Goal: Task Accomplishment & Management: Manage account settings

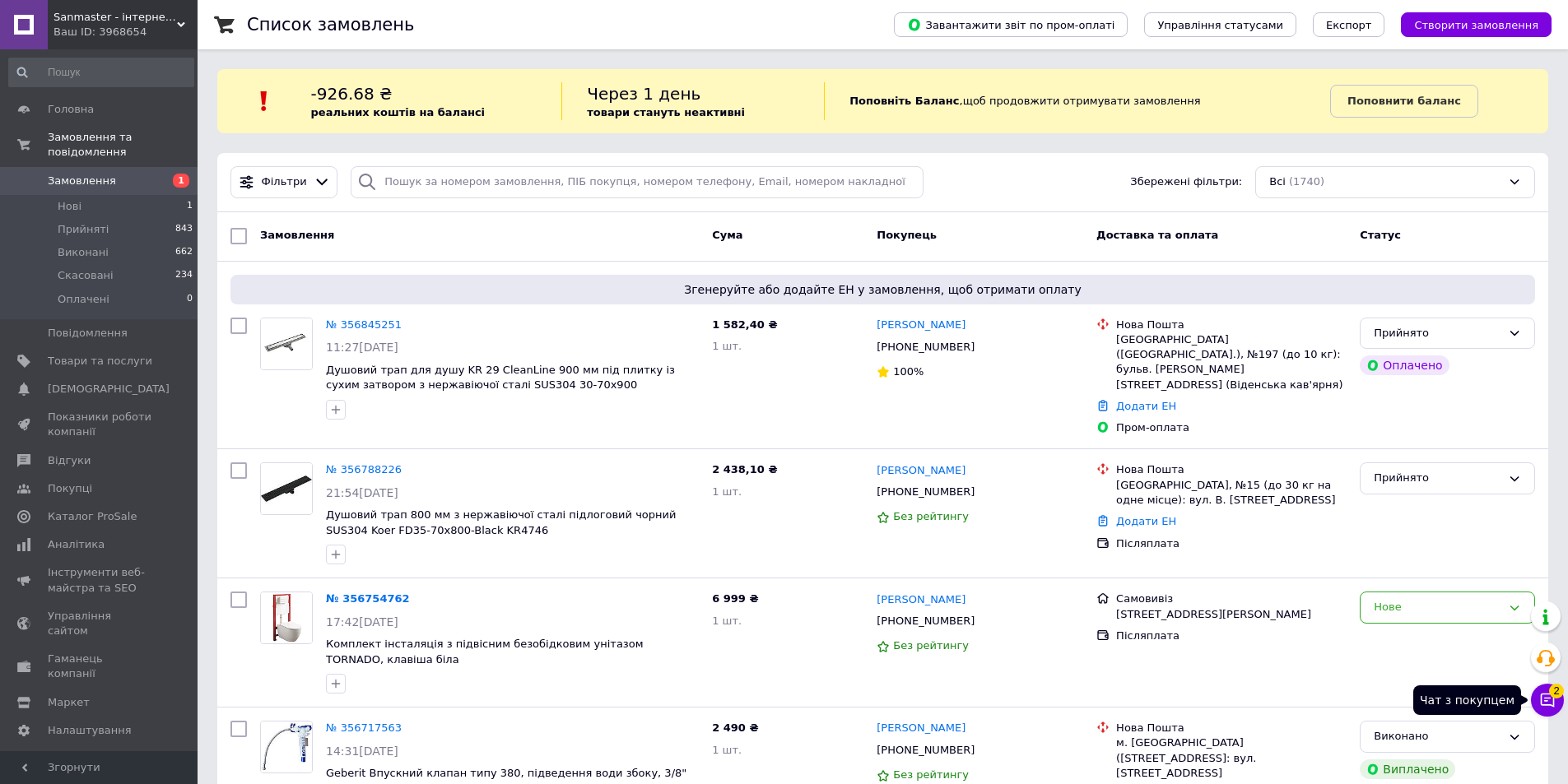
click at [1548, 703] on icon at bounding box center [1548, 700] width 17 height 17
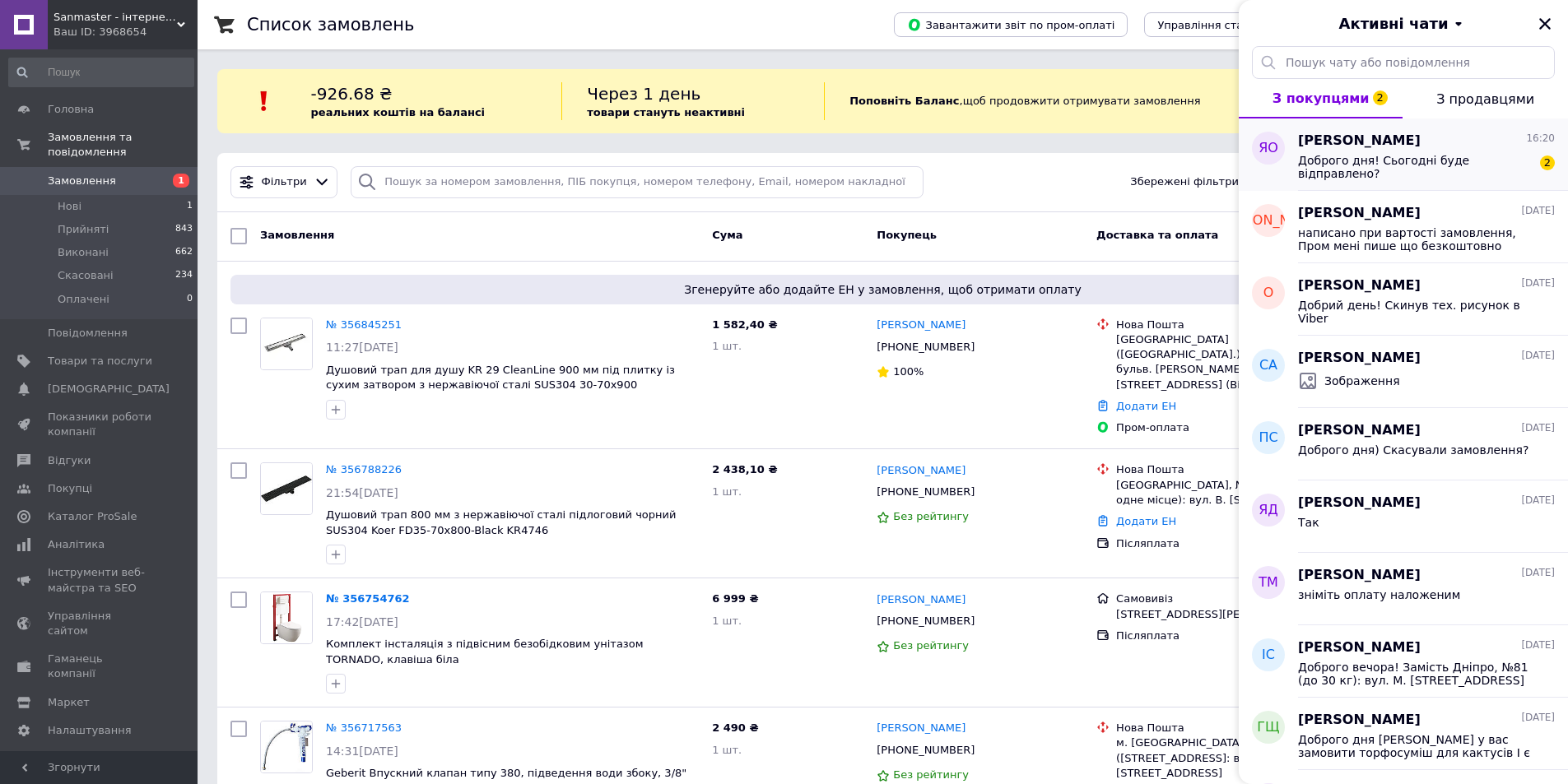
click at [1503, 179] on div "Ярослав Орловский 16:20 Доброго дня! Сьогодні буде відправлено? 2" at bounding box center [1432, 155] width 270 height 73
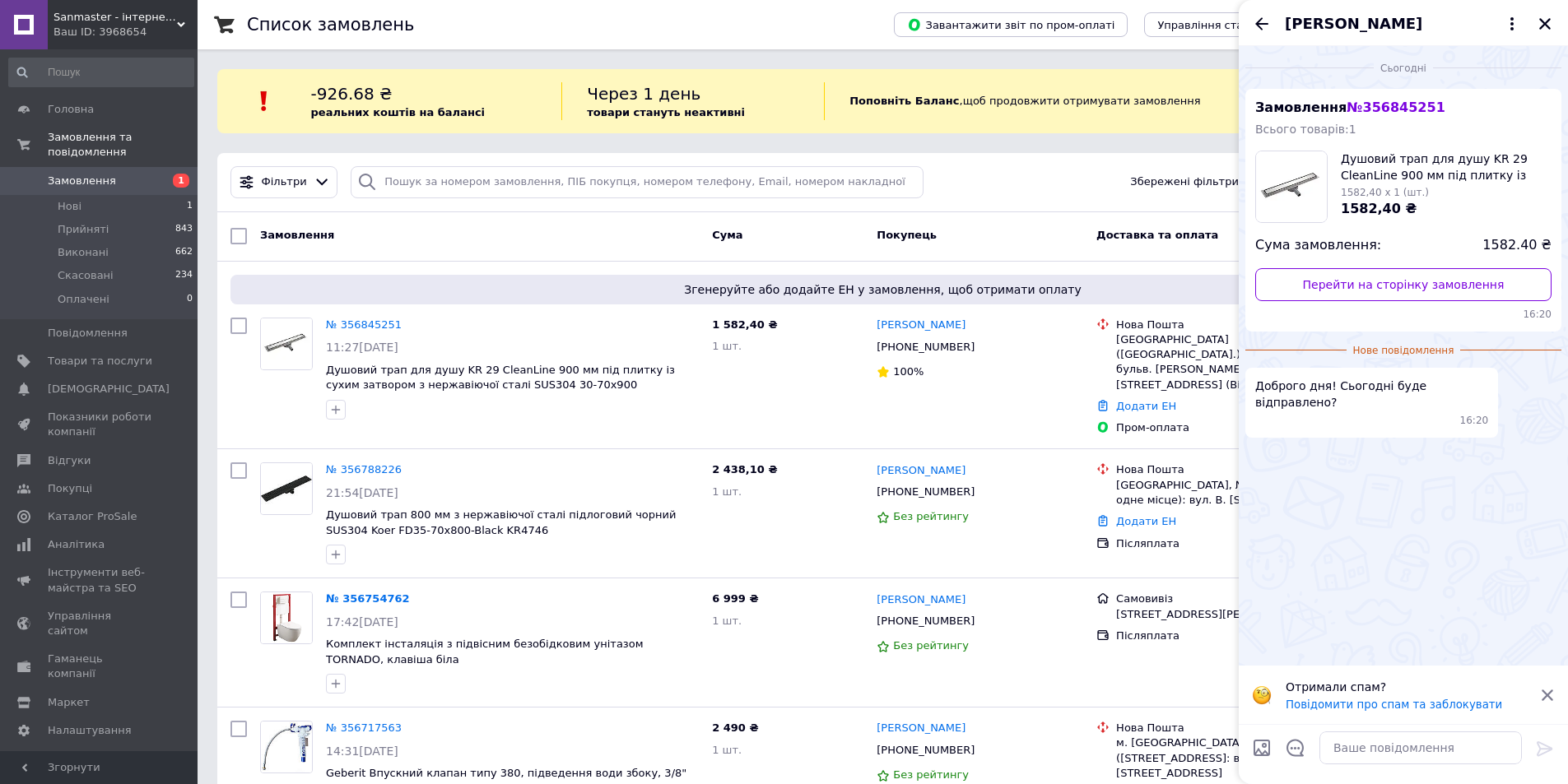
click at [1424, 538] on div "Сьогодні Замовлення № 356845251 Всього товарів: 1 Душовий трап для душу KR 29 C…" at bounding box center [1403, 355] width 329 height 619
click at [1353, 742] on textarea at bounding box center [1421, 748] width 202 height 33
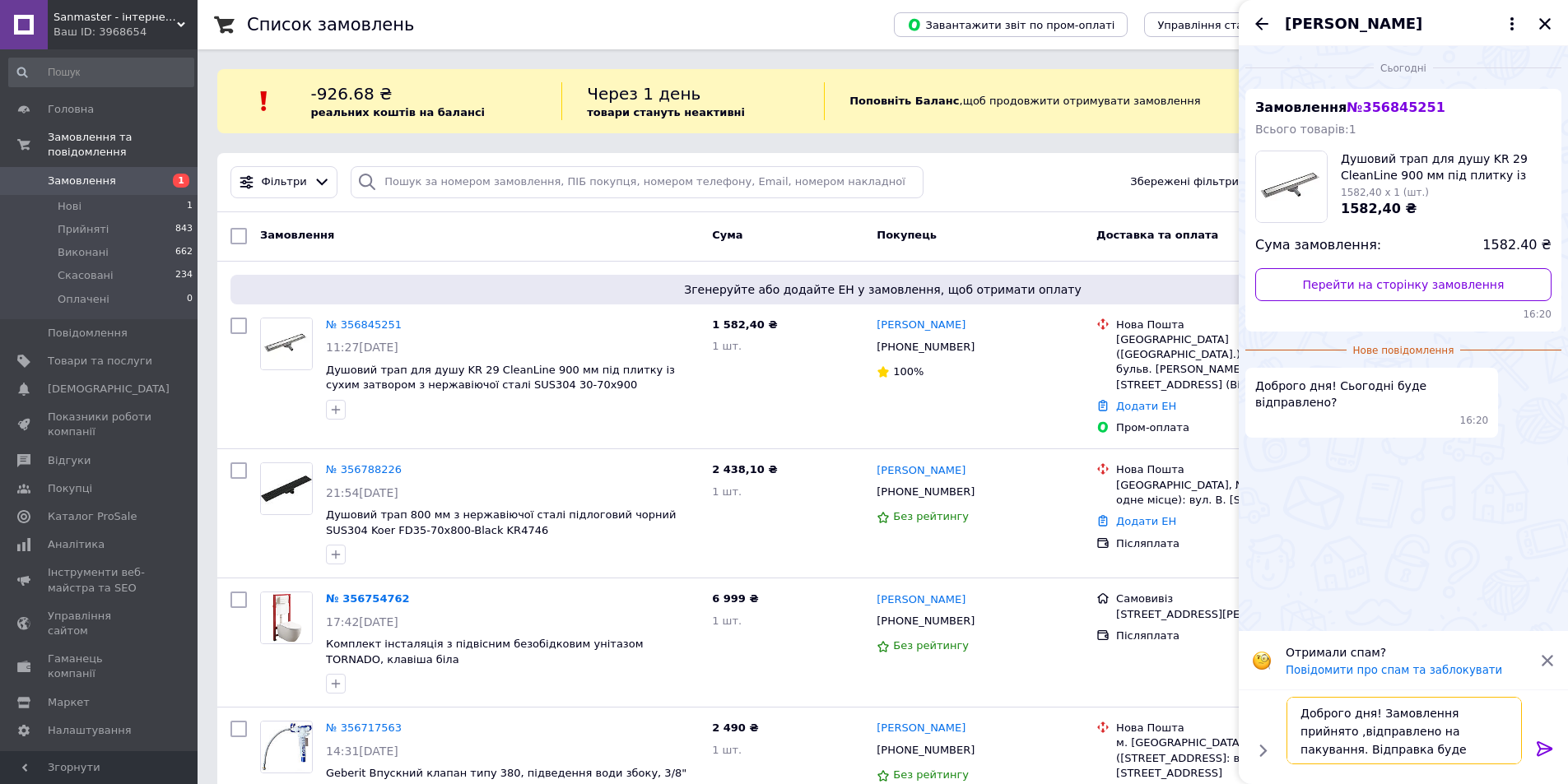
type textarea "Доброго дня! Замовлення прийнято ,відправлено на пакування. Відправка буде завт…"
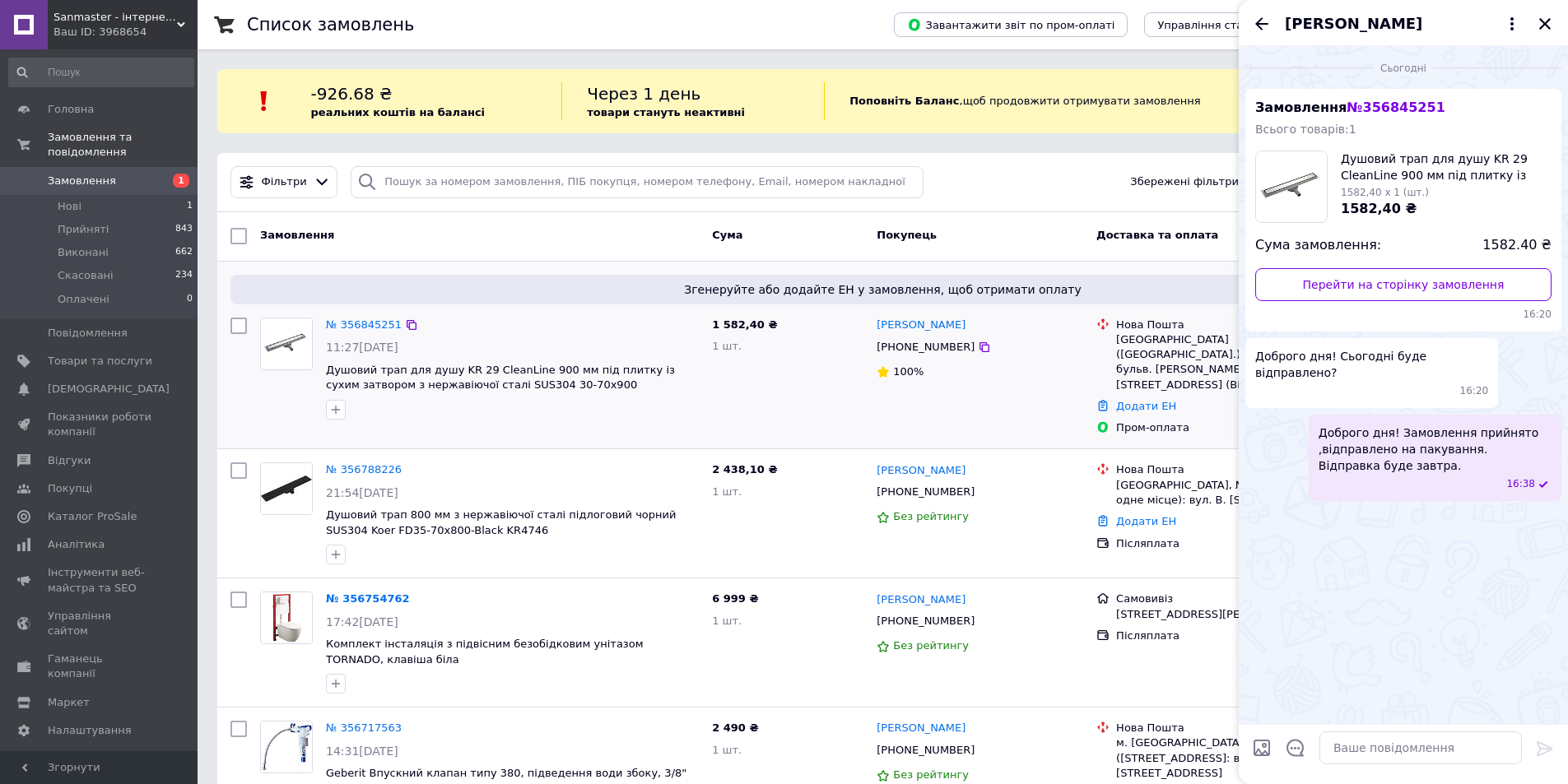
click at [1038, 391] on div "Ярослав Орловський +380505629886 100%" at bounding box center [980, 376] width 220 height 132
click at [1549, 26] on icon "Закрити" at bounding box center [1545, 24] width 15 height 15
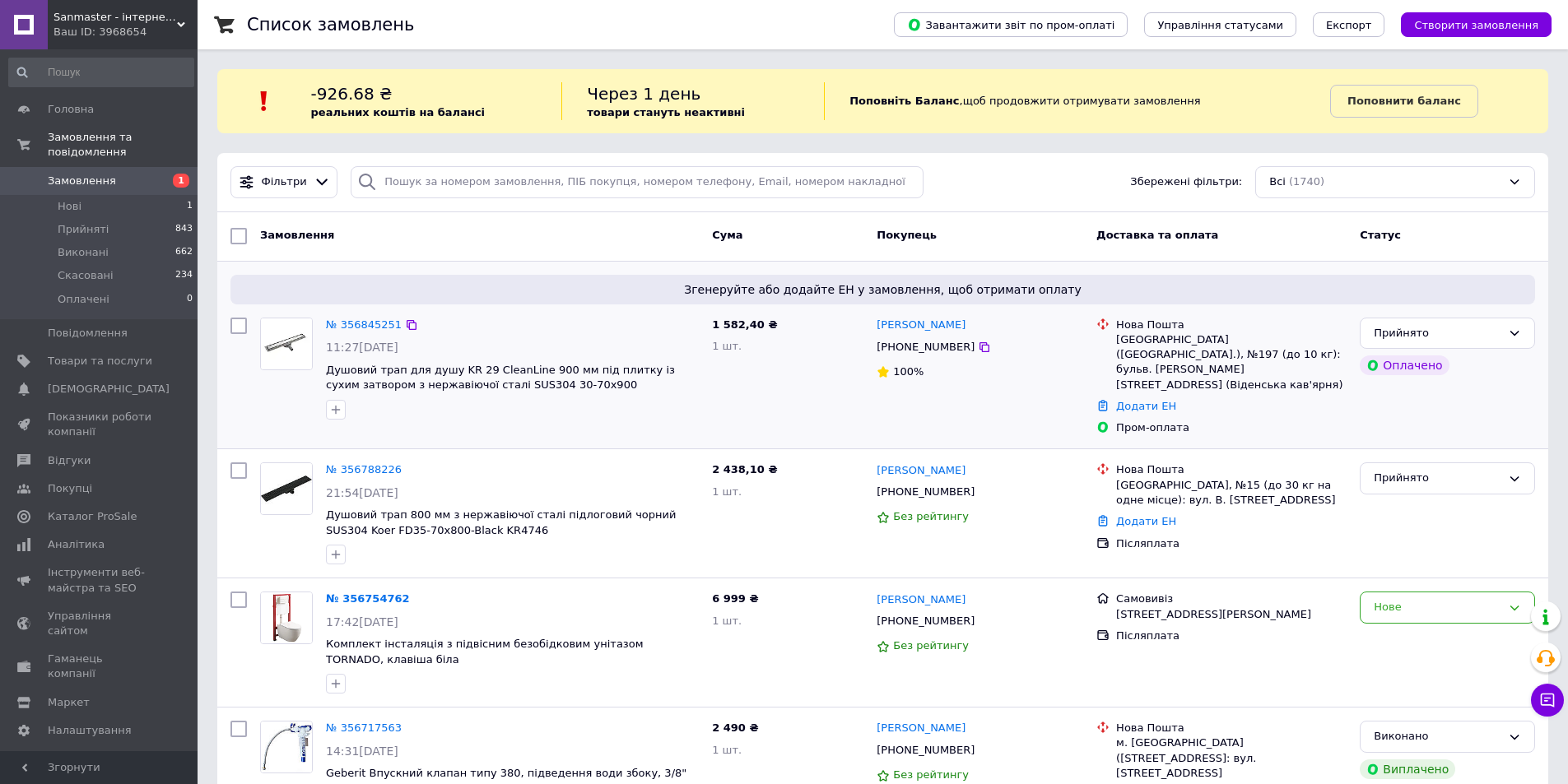
click at [1051, 423] on div "Ярослав Орловський +380505629886 100%" at bounding box center [980, 376] width 220 height 132
click at [90, 167] on link "Замовлення 1" at bounding box center [101, 182] width 202 height 28
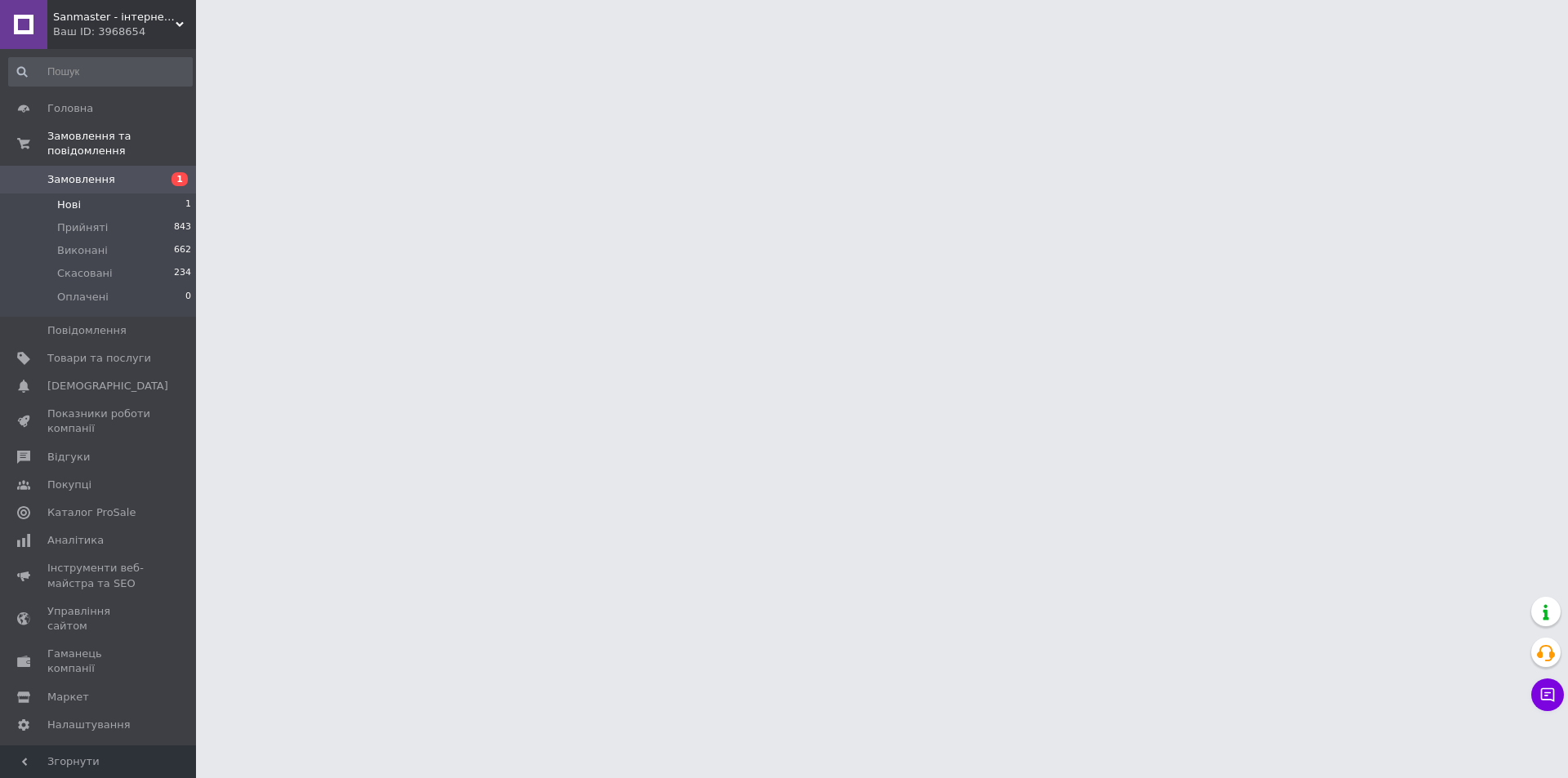
click at [70, 198] on span "Нові" at bounding box center [69, 205] width 24 height 15
click at [74, 198] on span "Нові" at bounding box center [69, 205] width 24 height 15
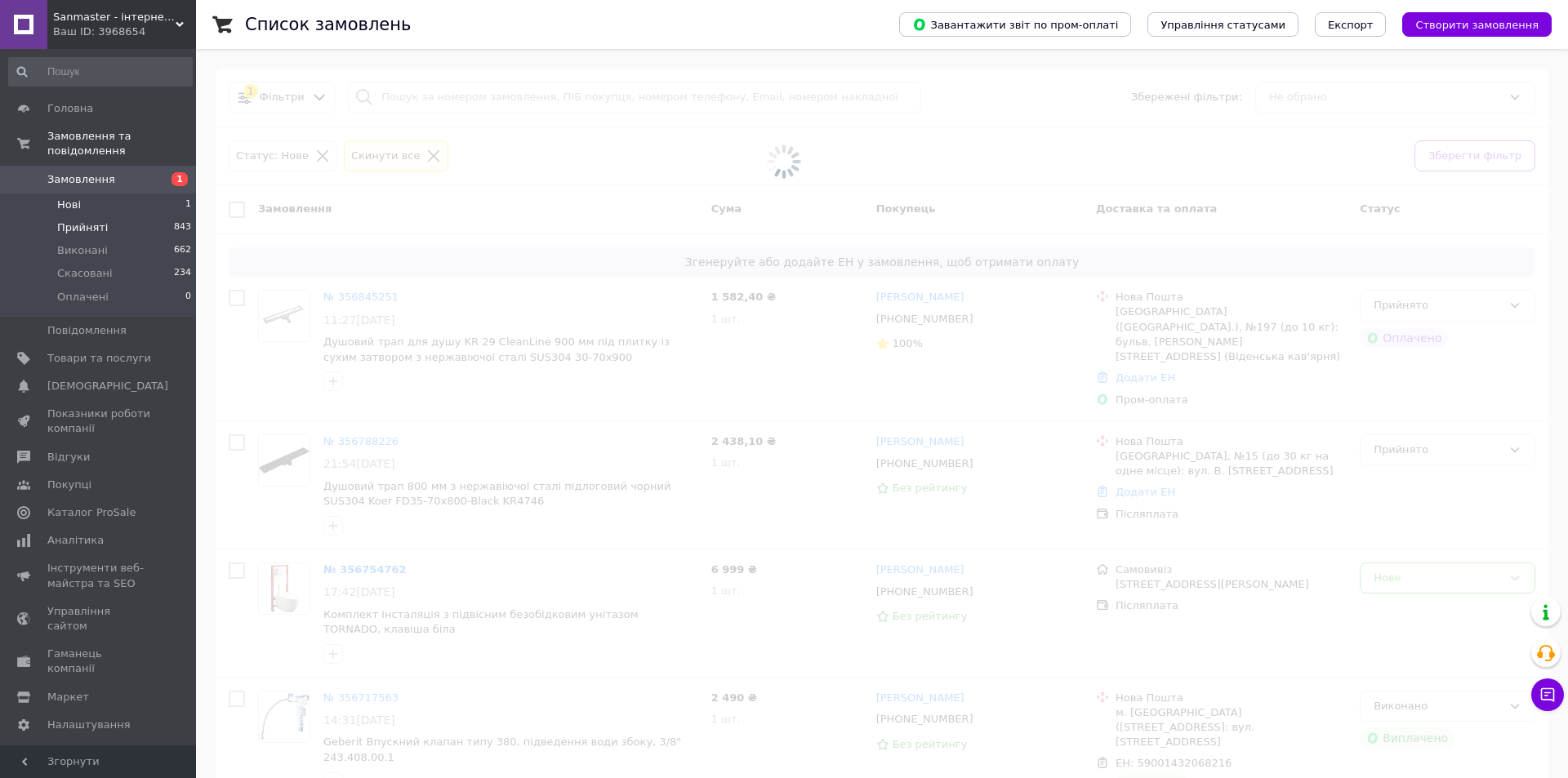
click at [90, 221] on span "Прийняті" at bounding box center [83, 228] width 51 height 15
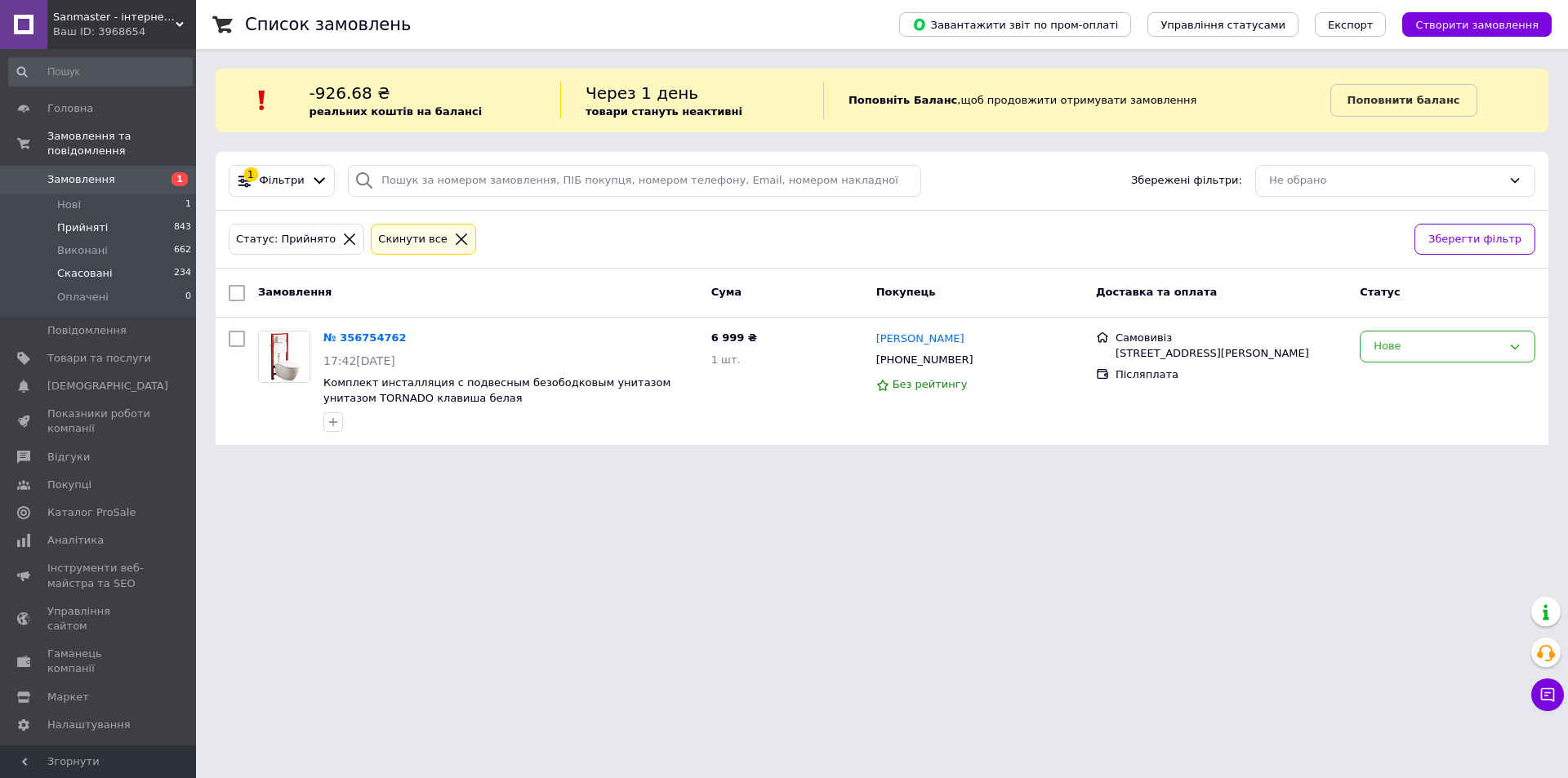
click at [79, 262] on li "Скасовані 234" at bounding box center [100, 273] width 201 height 23
click at [101, 400] on link "Показники роботи компанії" at bounding box center [100, 421] width 201 height 42
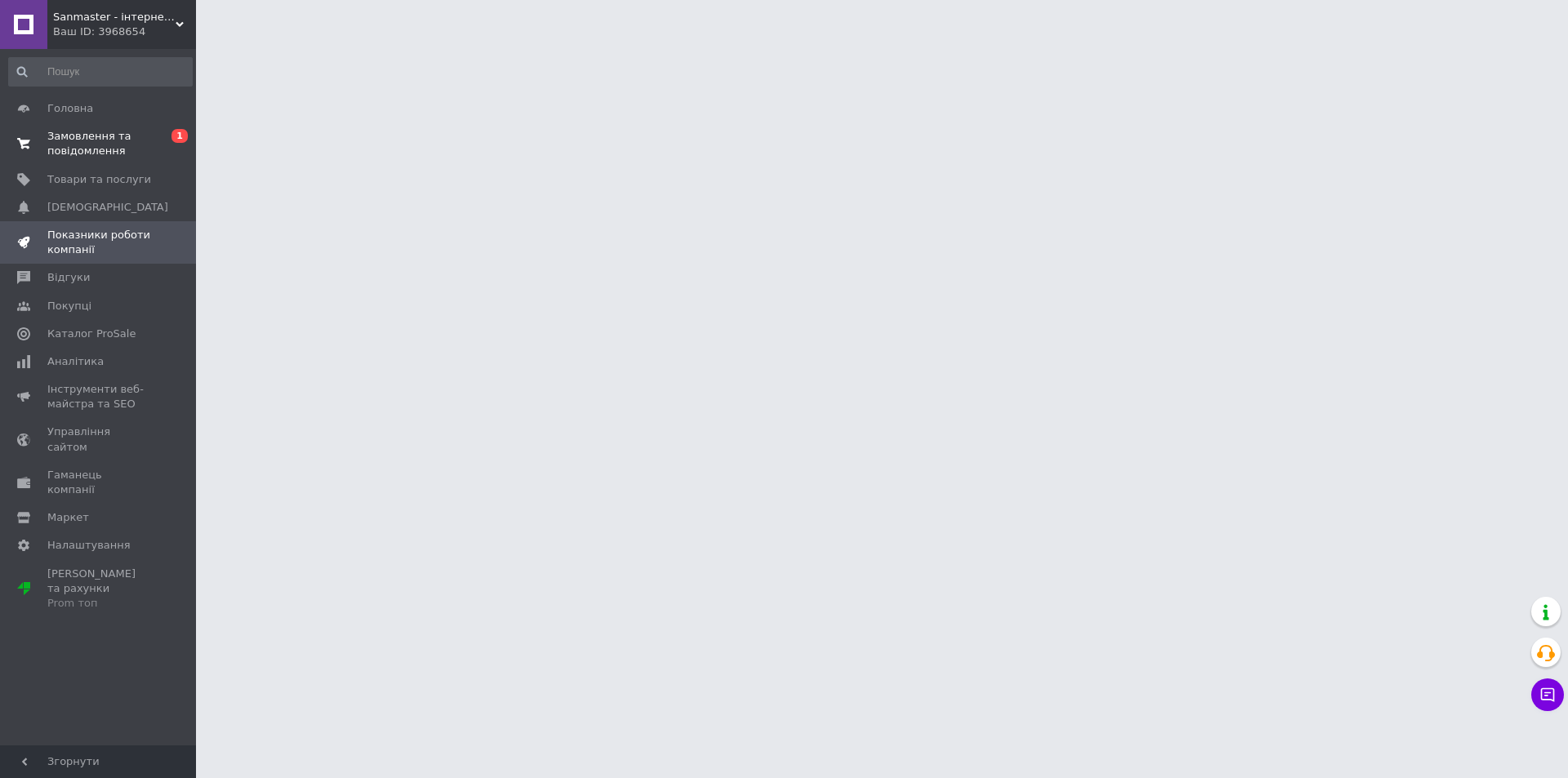
click at [77, 137] on span "Замовлення та повідомлення" at bounding box center [99, 143] width 104 height 29
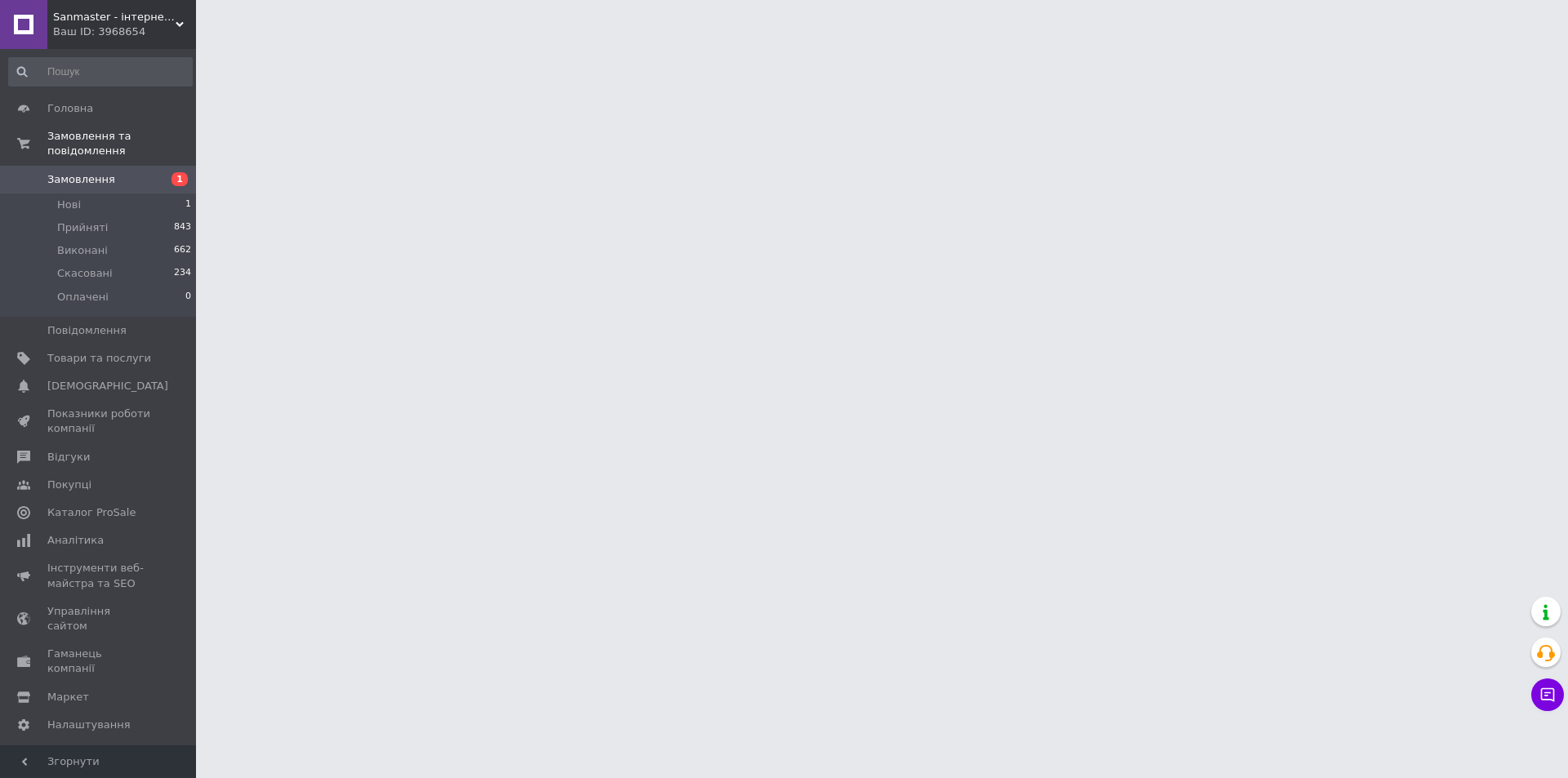
click at [84, 172] on span "Замовлення" at bounding box center [81, 179] width 68 height 15
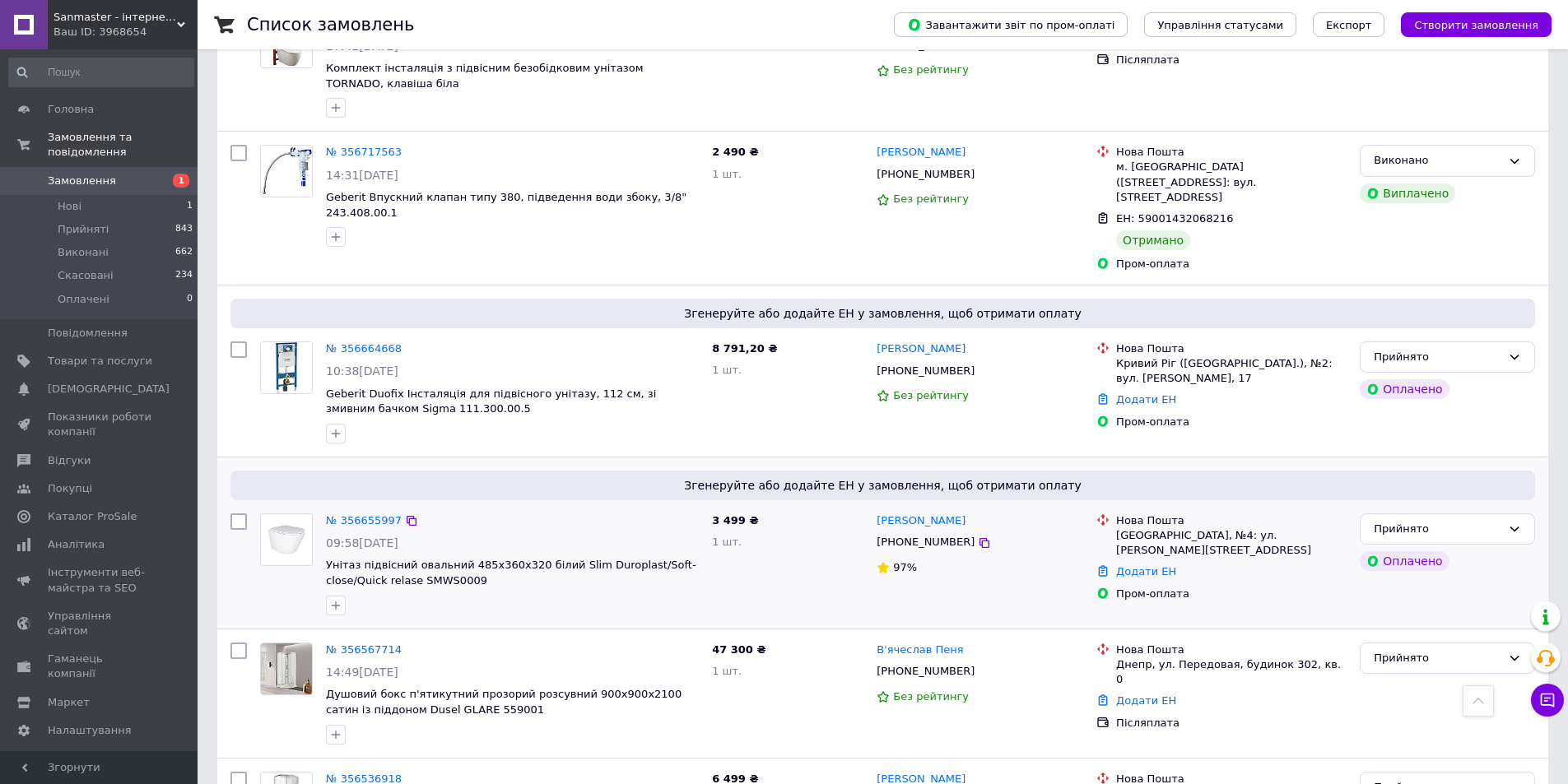
scroll to position [658, 0]
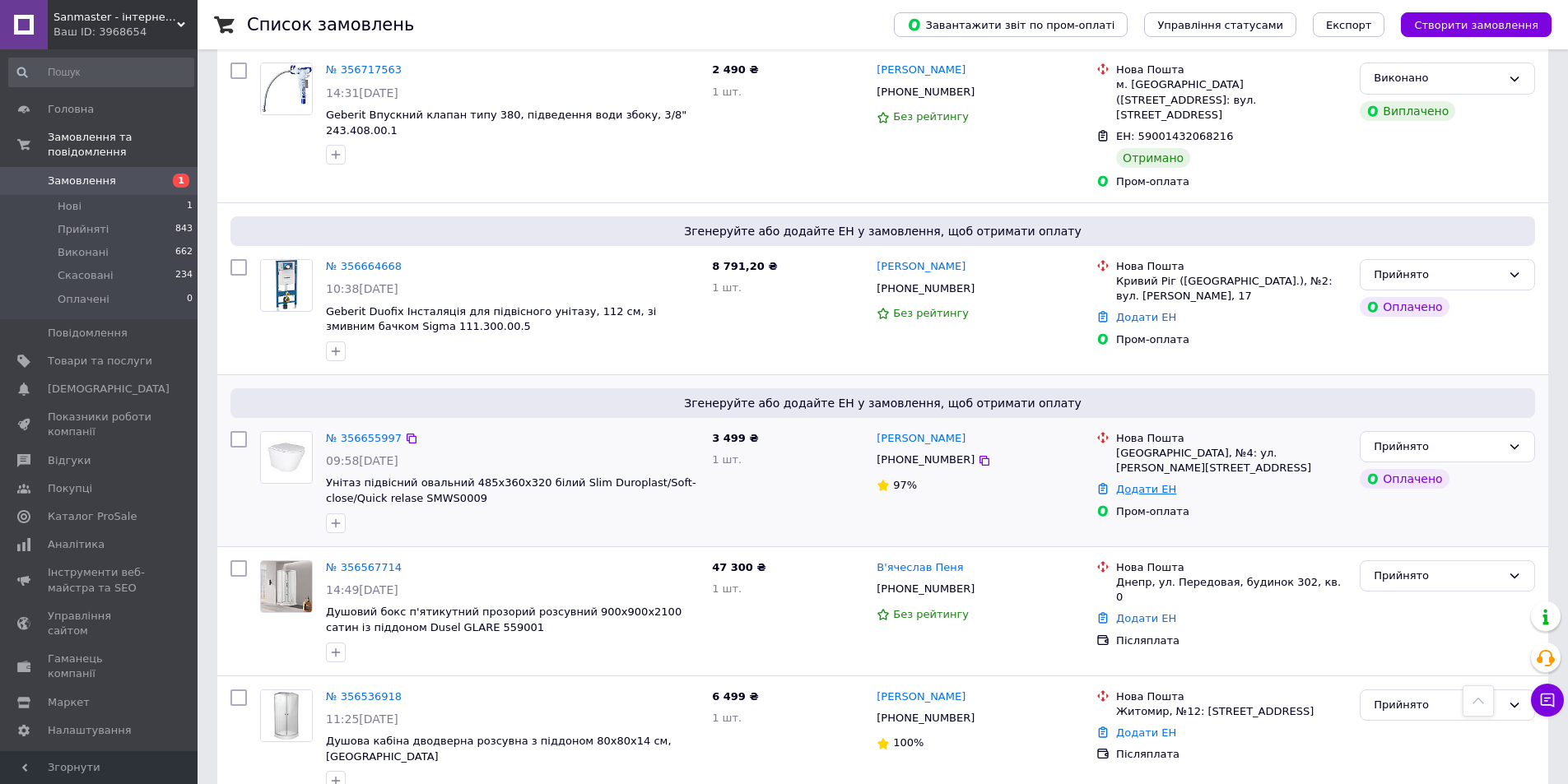
click at [1135, 483] on link "Додати ЕН" at bounding box center [1146, 489] width 60 height 12
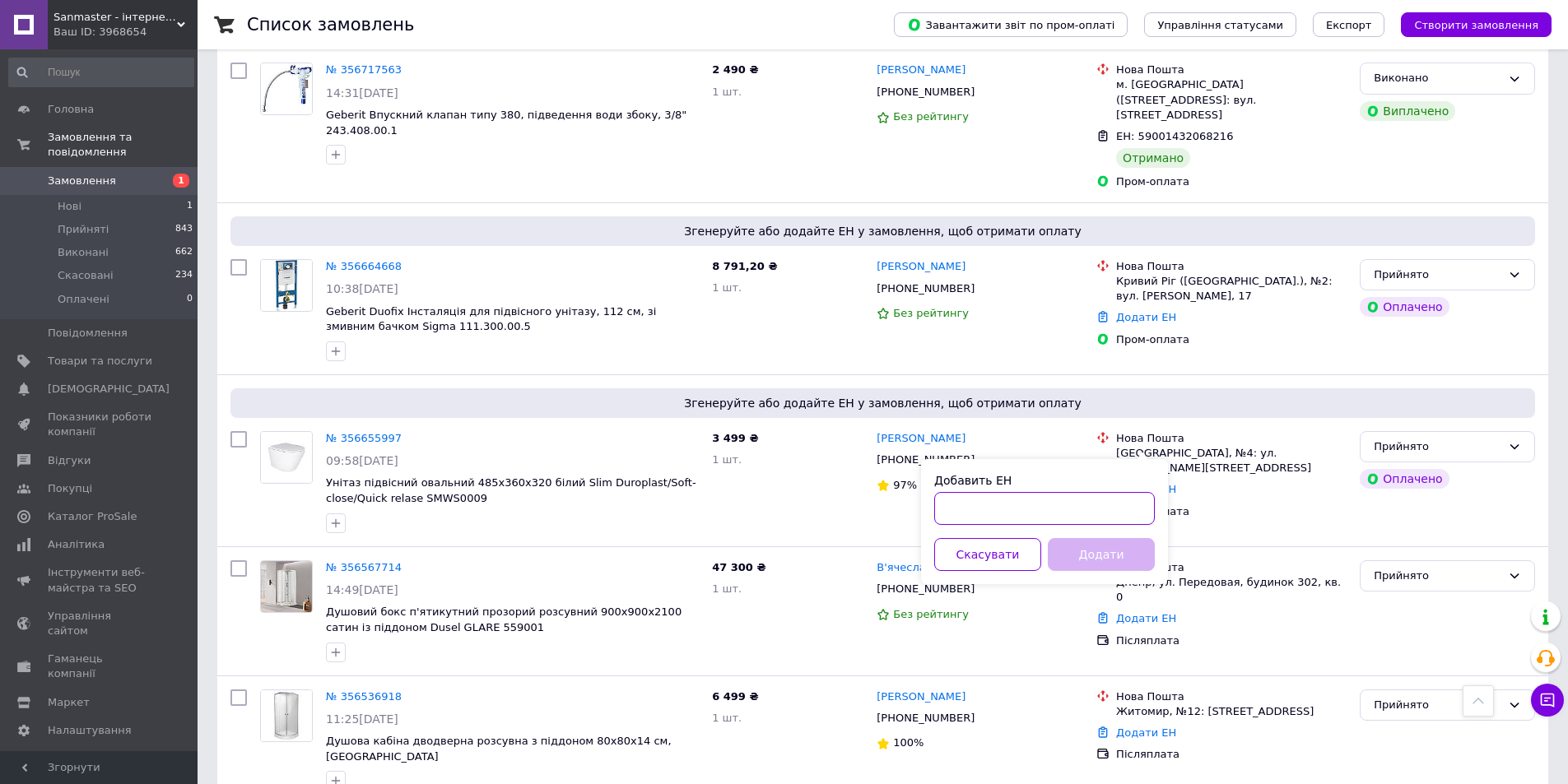
click at [1086, 503] on input "Добавить ЕН" at bounding box center [1044, 508] width 221 height 33
type input "м"
click at [1112, 559] on button "Додати" at bounding box center [1101, 554] width 107 height 33
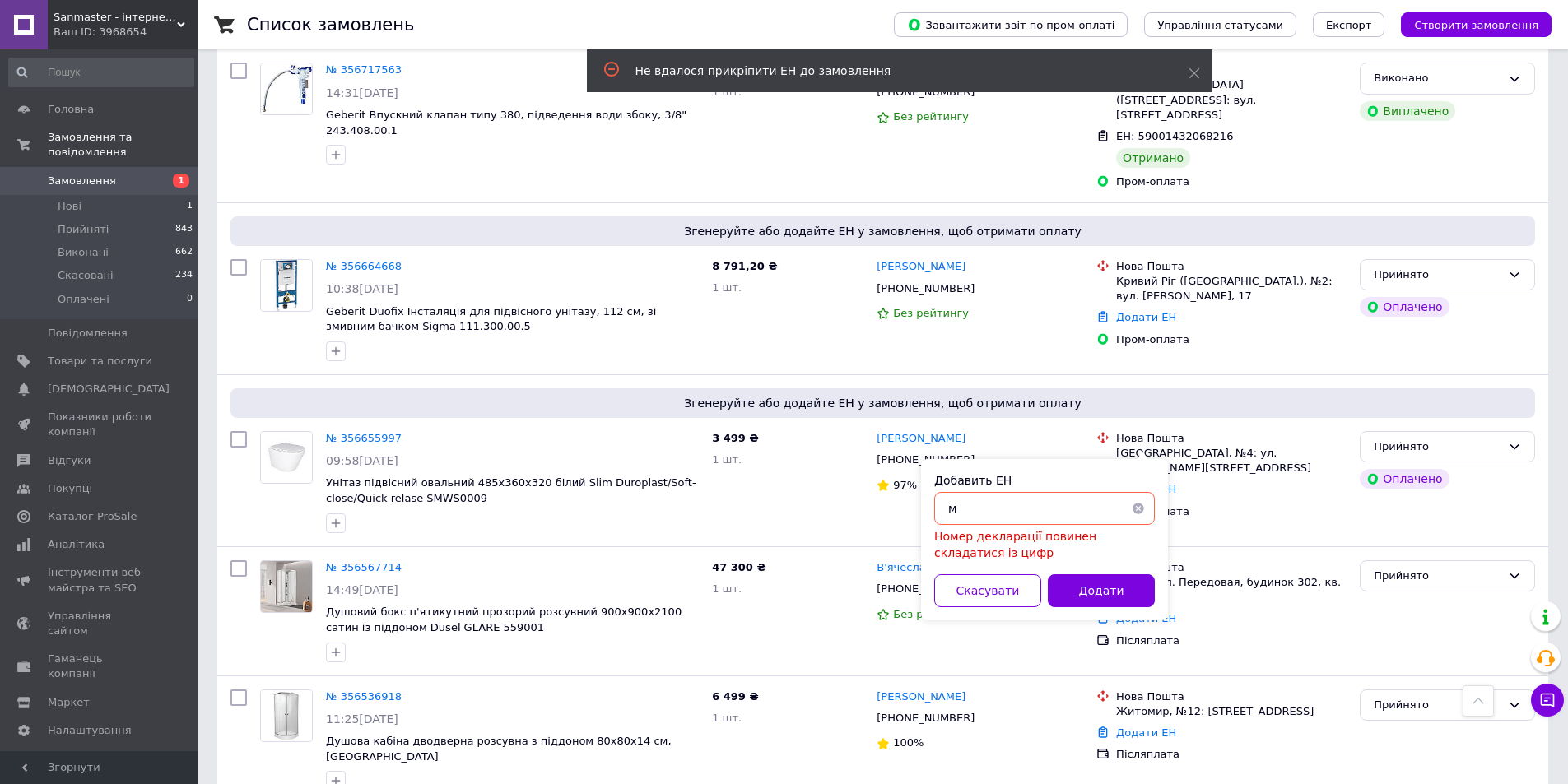
click at [1137, 509] on button "button" at bounding box center [1138, 508] width 33 height 33
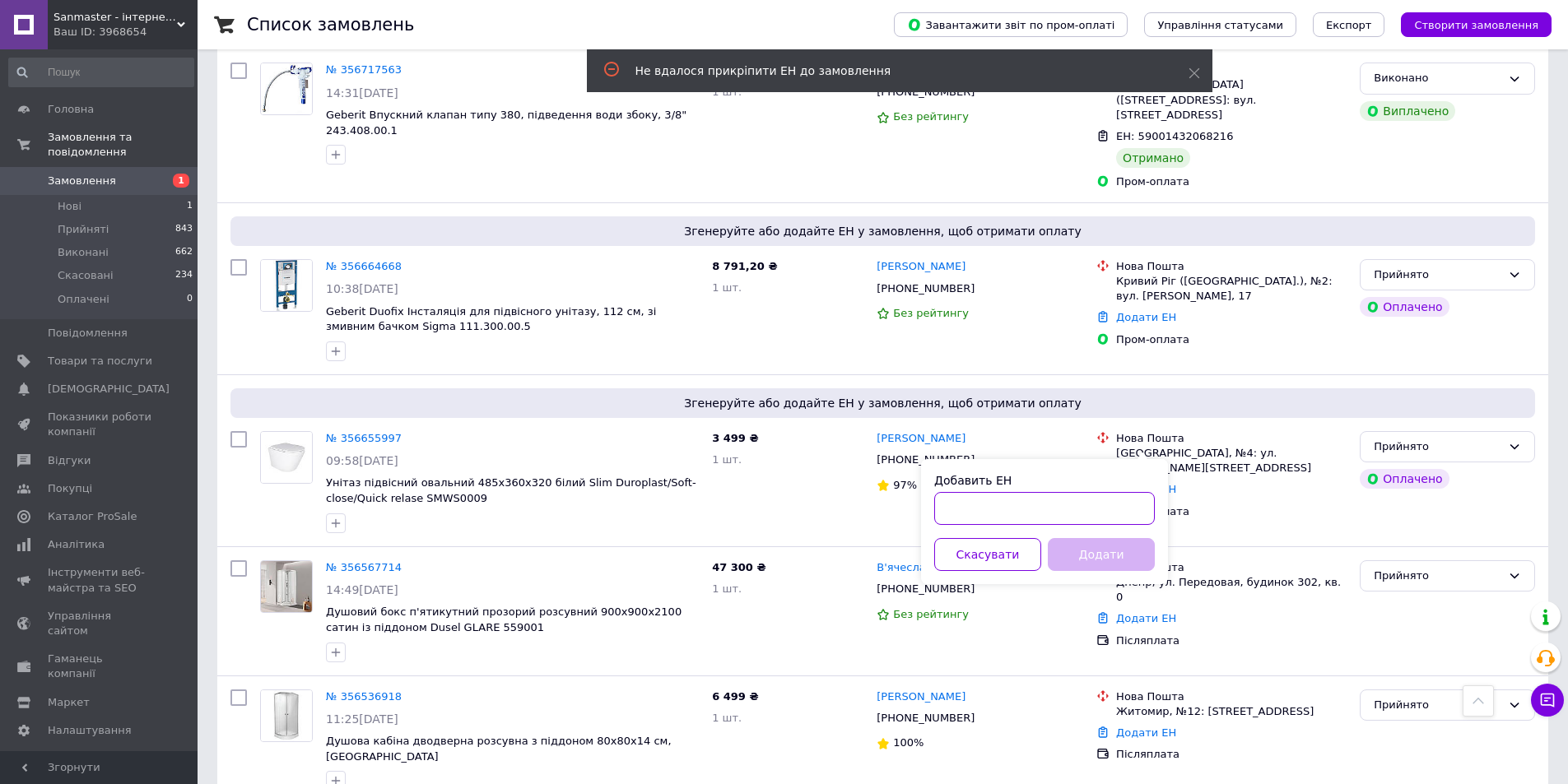
click at [1012, 503] on input "Добавить ЕН" at bounding box center [1044, 508] width 221 height 33
paste input "20451225248536"
type input "20451225248536"
click at [1094, 555] on button "Додати" at bounding box center [1101, 554] width 107 height 33
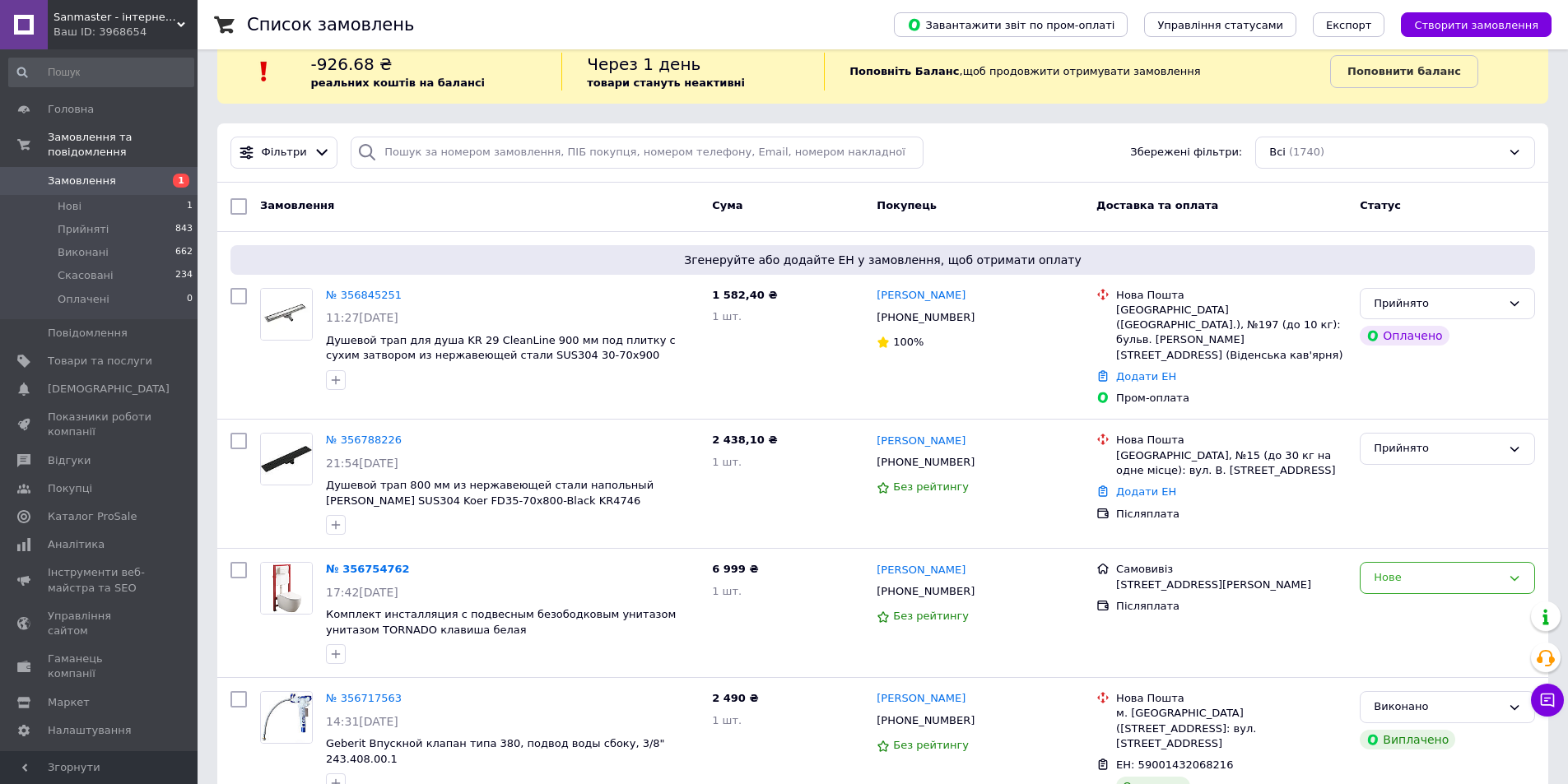
scroll to position [0, 0]
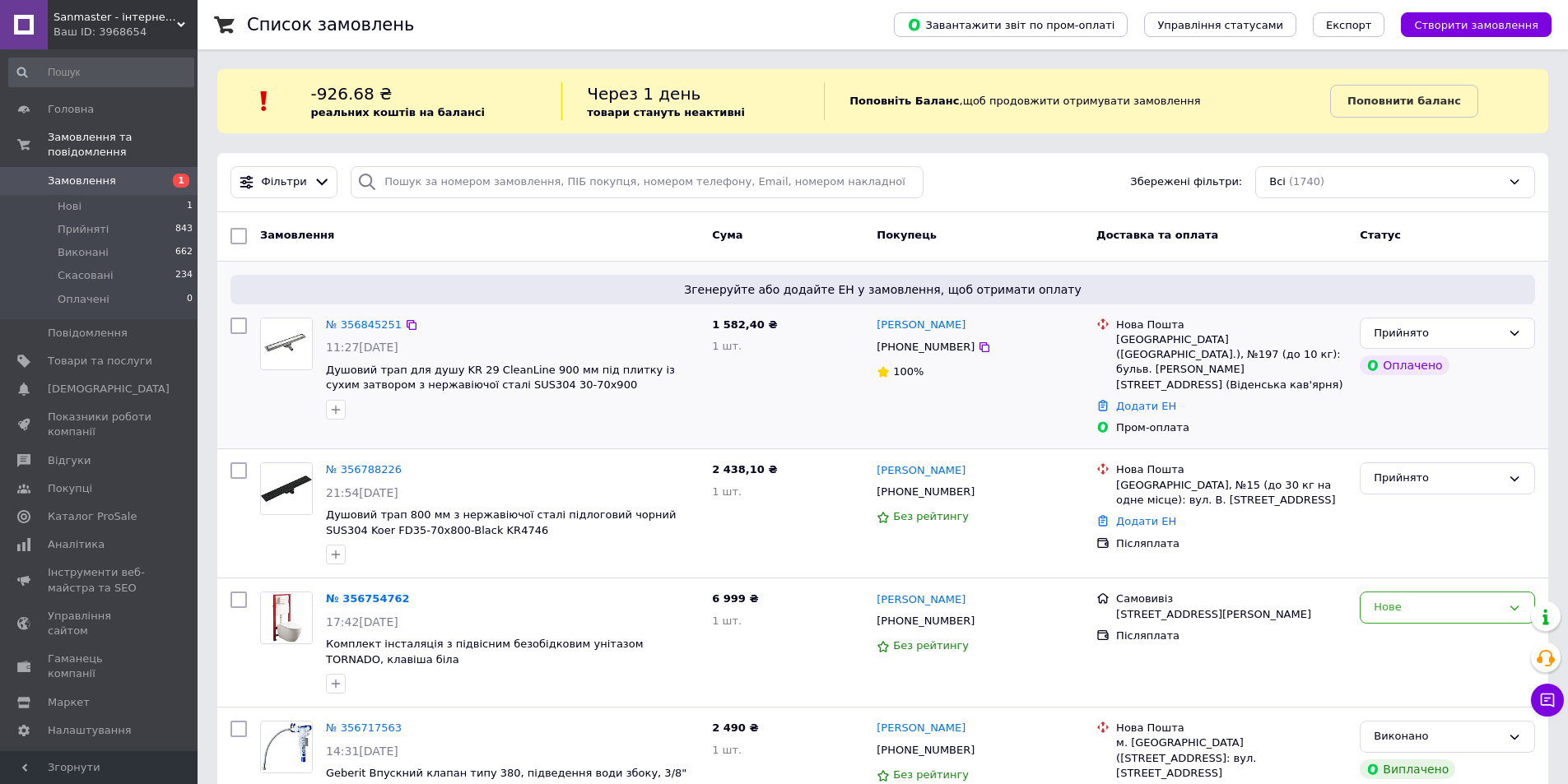
click at [817, 377] on div "1 582,40 ₴ 1 шт." at bounding box center [788, 376] width 165 height 132
click at [1546, 698] on icon at bounding box center [1548, 701] width 14 height 14
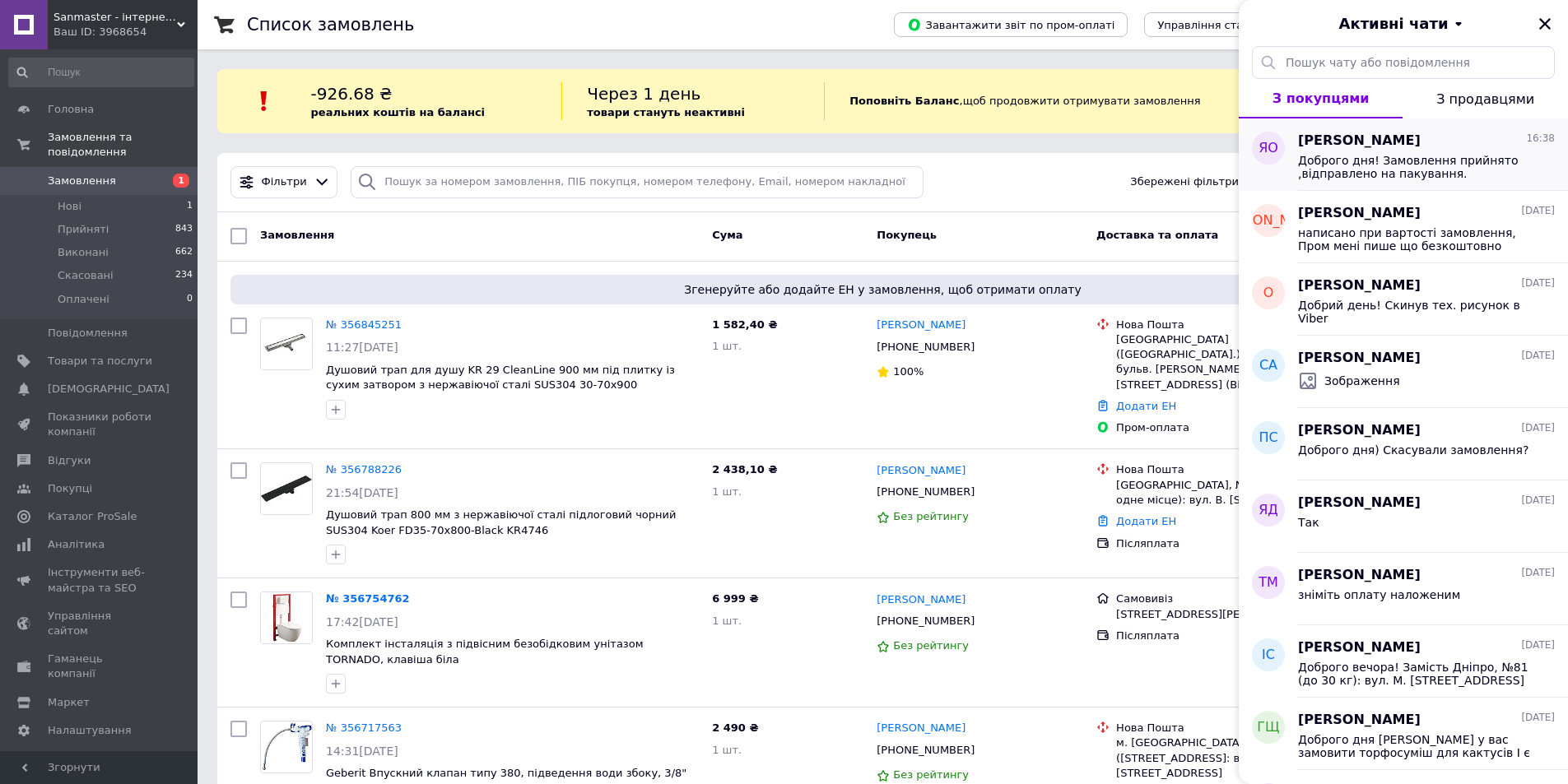
click at [1419, 161] on span "Доброго дня! Замовлення прийнято ,відправлено на пакування. Відправка буде завт…" at bounding box center [1415, 167] width 234 height 27
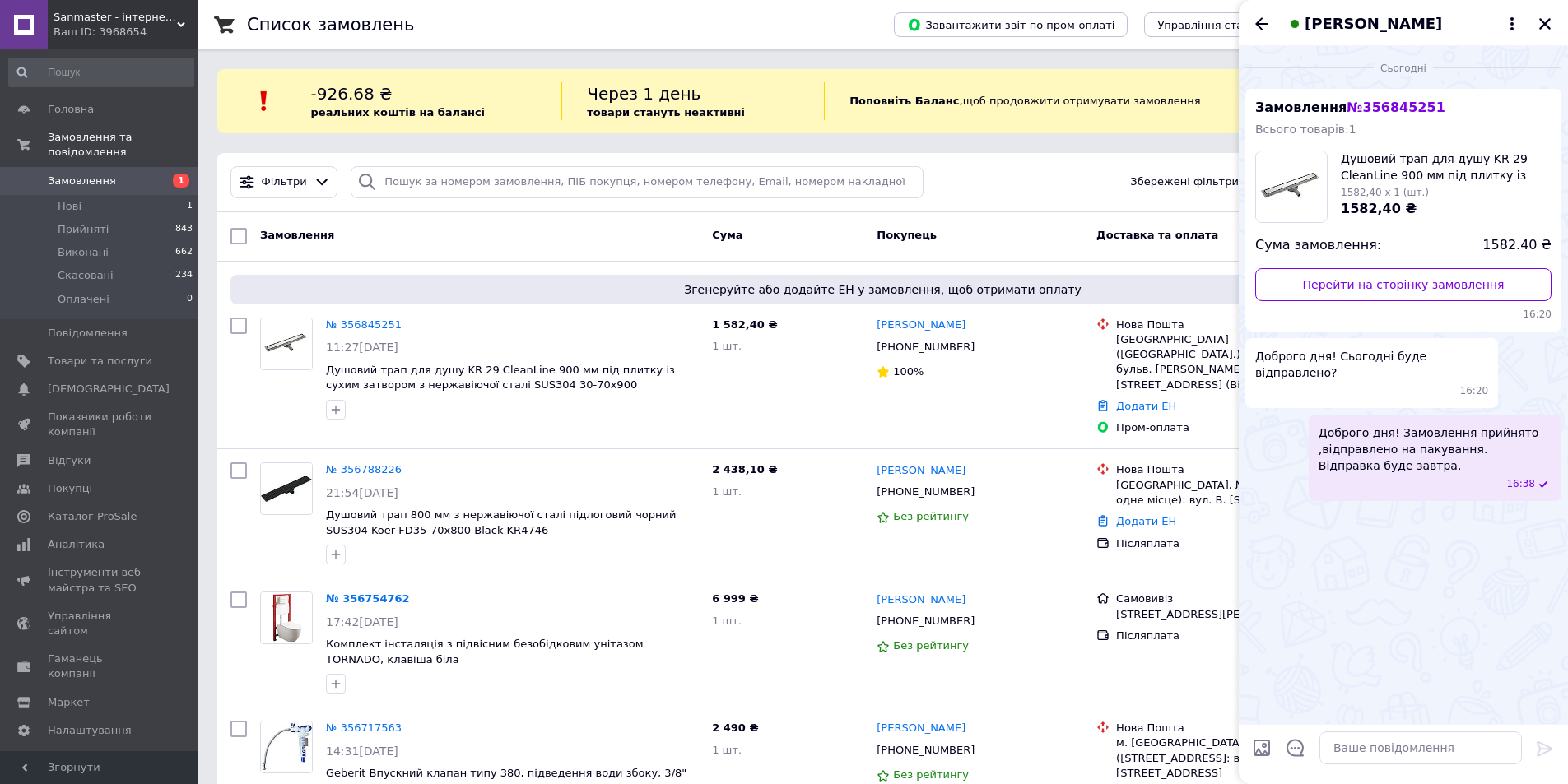
click at [1422, 587] on div "Сьогодні Замовлення № 356845251 Всього товарів: 1 Душовий трап для душу KR 29 C…" at bounding box center [1403, 384] width 329 height 678
click at [1431, 588] on div "Сьогодні Замовлення № 356845251 Всього товарів: 1 Душовий трап для душу KR 29 C…" at bounding box center [1403, 384] width 329 height 678
click at [1355, 589] on div "Сьогодні Замовлення № 356845251 Всього товарів: 1 Душовий трап для душу KR 29 C…" at bounding box center [1403, 384] width 329 height 678
click at [1542, 18] on icon "Закрити" at bounding box center [1545, 24] width 15 height 15
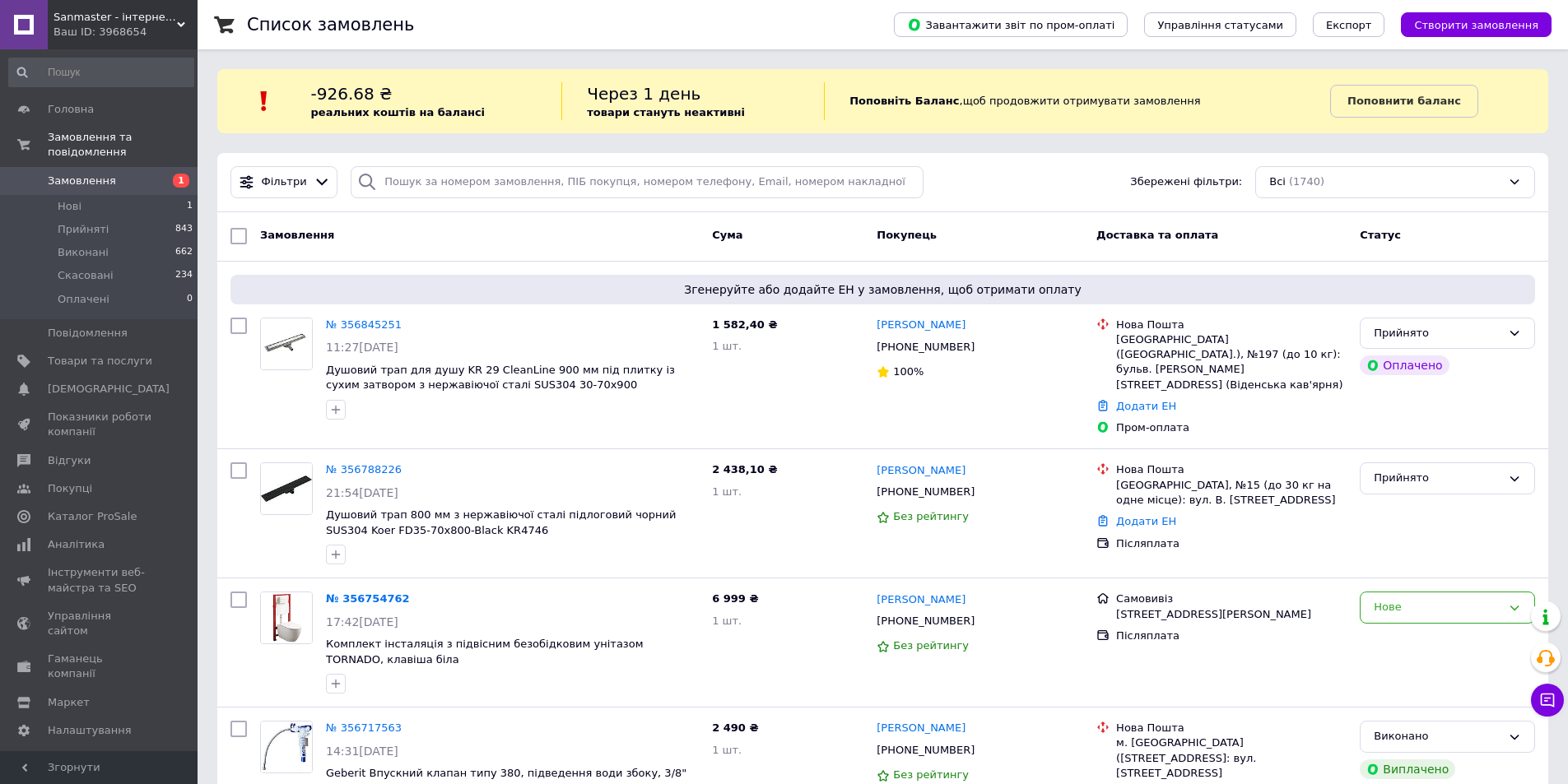
click at [1027, 230] on div "Покупець" at bounding box center [980, 236] width 220 height 29
click at [58, 174] on span "Замовлення" at bounding box center [82, 181] width 68 height 15
click at [1004, 187] on div "Фільтри Збережені фільтри: Всі (1740)" at bounding box center [883, 182] width 1318 height 32
click at [1024, 241] on div "Покупець" at bounding box center [980, 236] width 220 height 29
click at [1035, 191] on div "Фільтри Збережені фільтри: Всі (1740)" at bounding box center [883, 182] width 1318 height 32
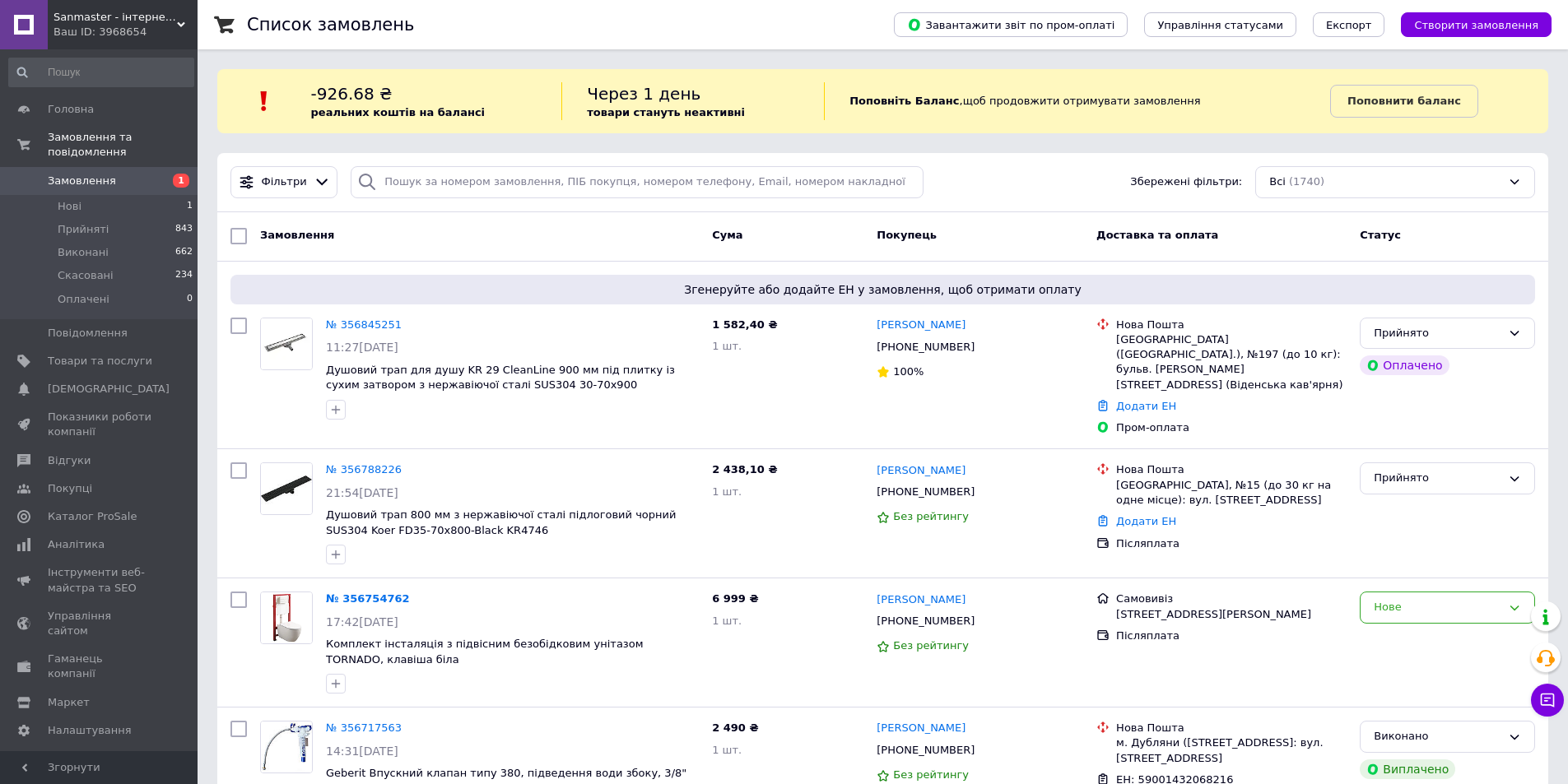
drag, startPoint x: 1043, startPoint y: 252, endPoint x: 1054, endPoint y: 184, distance: 68.9
click at [1041, 244] on div "Замовлення Cума Покупець Доставка та оплата Статус" at bounding box center [883, 237] width 1331 height 50
drag, startPoint x: 1054, startPoint y: 184, endPoint x: 1055, endPoint y: 244, distance: 60.0
click at [1055, 245] on div "Покупець" at bounding box center [980, 236] width 220 height 29
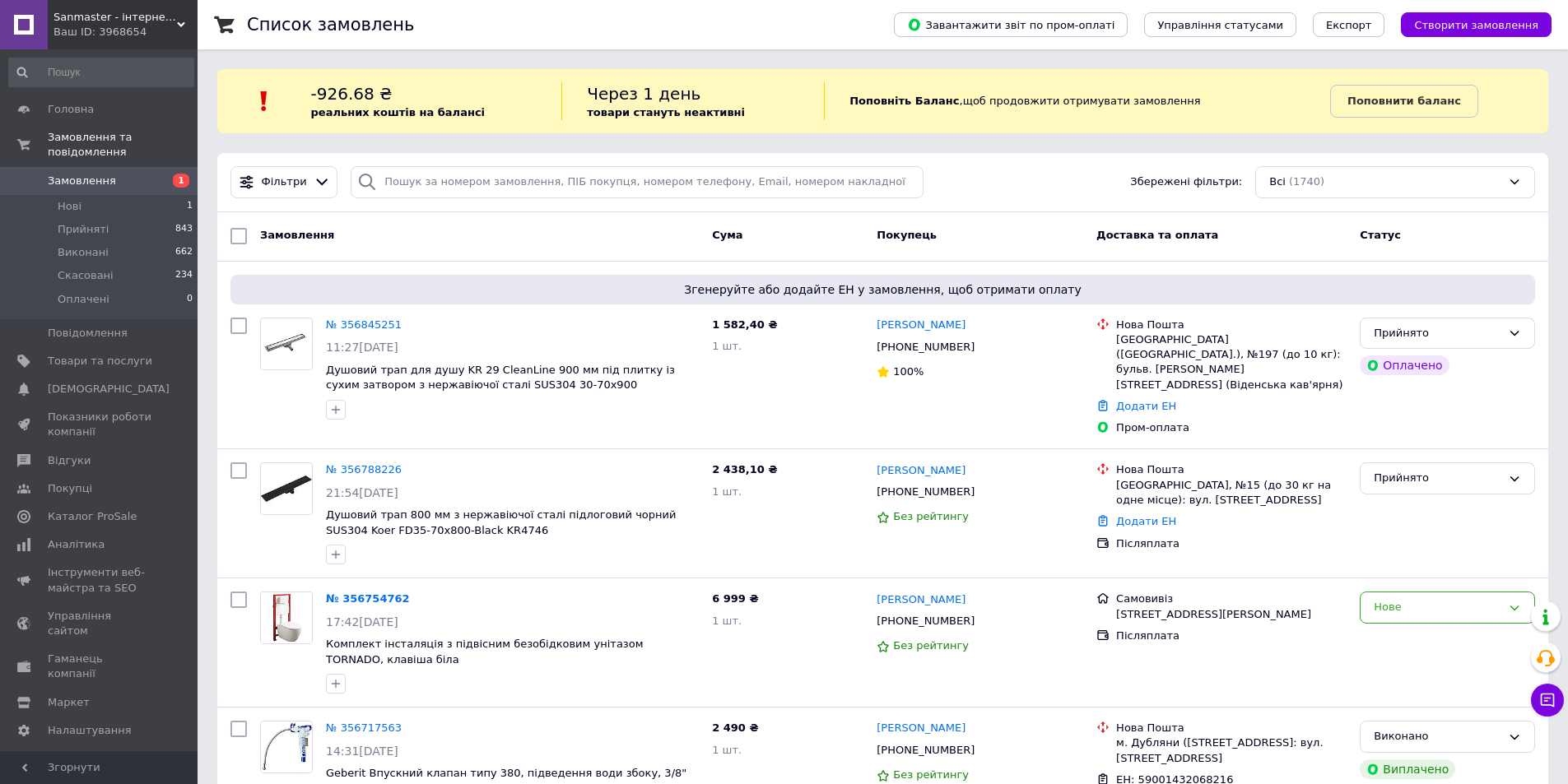
drag, startPoint x: 1069, startPoint y: 220, endPoint x: 1067, endPoint y: 255, distance: 35.1
click at [1069, 221] on div "Замовлення Cума Покупець Доставка та оплата Статус" at bounding box center [883, 237] width 1331 height 50
drag, startPoint x: 1067, startPoint y: 255, endPoint x: 1067, endPoint y: 200, distance: 55.0
click at [1067, 252] on div "Замовлення Cума Покупець Доставка та оплата Статус" at bounding box center [883, 237] width 1331 height 50
drag, startPoint x: 1067, startPoint y: 200, endPoint x: 1058, endPoint y: 268, distance: 68.6
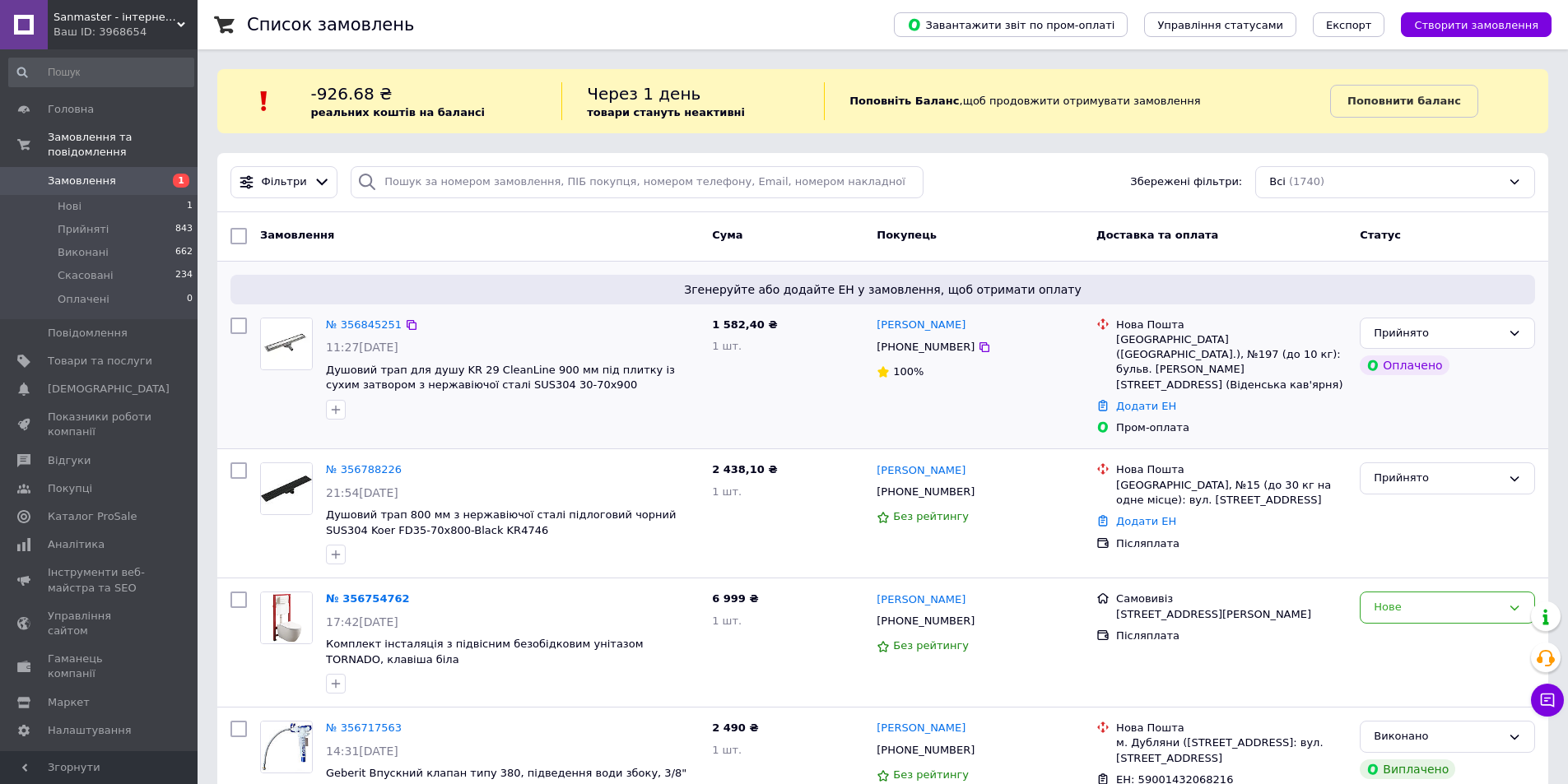
click at [1067, 203] on div "Фільтри Збережені фільтри: Всі (1740)" at bounding box center [883, 182] width 1331 height 59
drag, startPoint x: 1058, startPoint y: 268, endPoint x: 1068, endPoint y: 198, distance: 70.7
click at [1058, 264] on div "Згенеруйте або додайте ЕН у замовлення, щоб отримати оплату № 356845251 11:27, …" at bounding box center [883, 355] width 1331 height 188
drag, startPoint x: 1068, startPoint y: 198, endPoint x: 1065, endPoint y: 260, distance: 62.1
click at [1068, 203] on div "Фільтри Збережені фільтри: Всі (1740)" at bounding box center [883, 182] width 1331 height 59
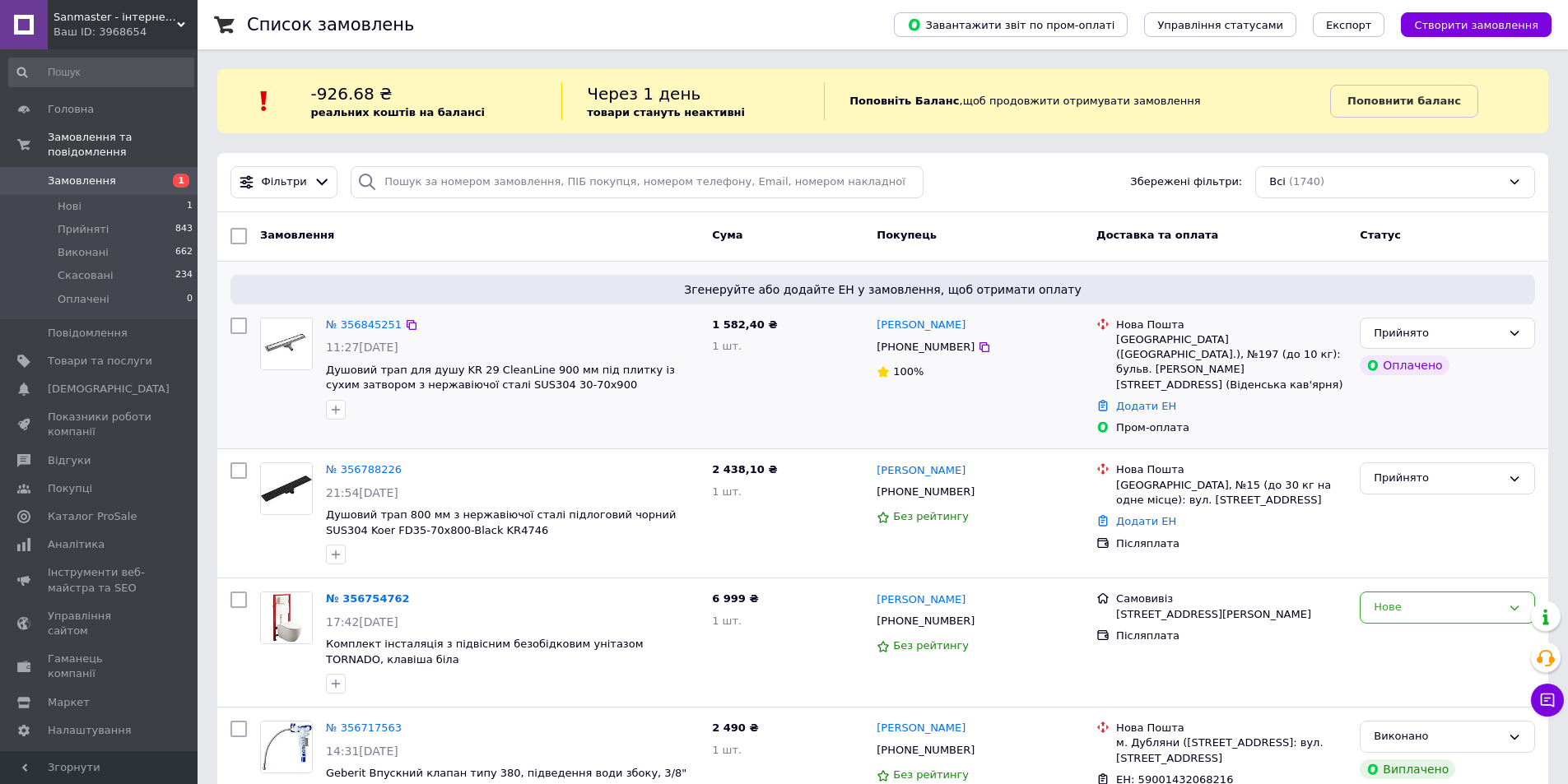
click at [1065, 261] on div "Згенеруйте або додайте ЕН у замовлення, щоб отримати оплату № 356845251 11:27, …" at bounding box center [883, 355] width 1331 height 188
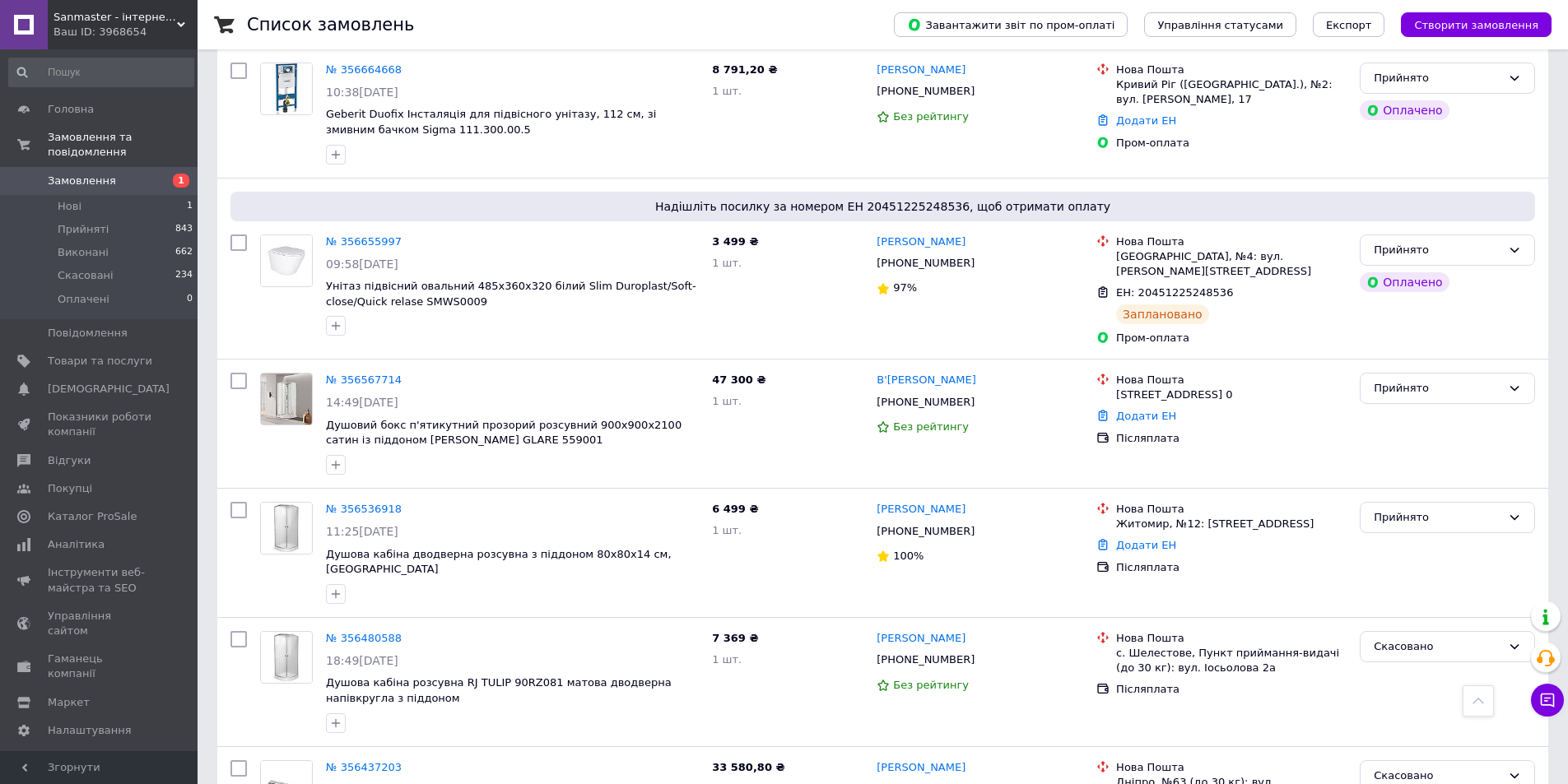
scroll to position [905, 0]
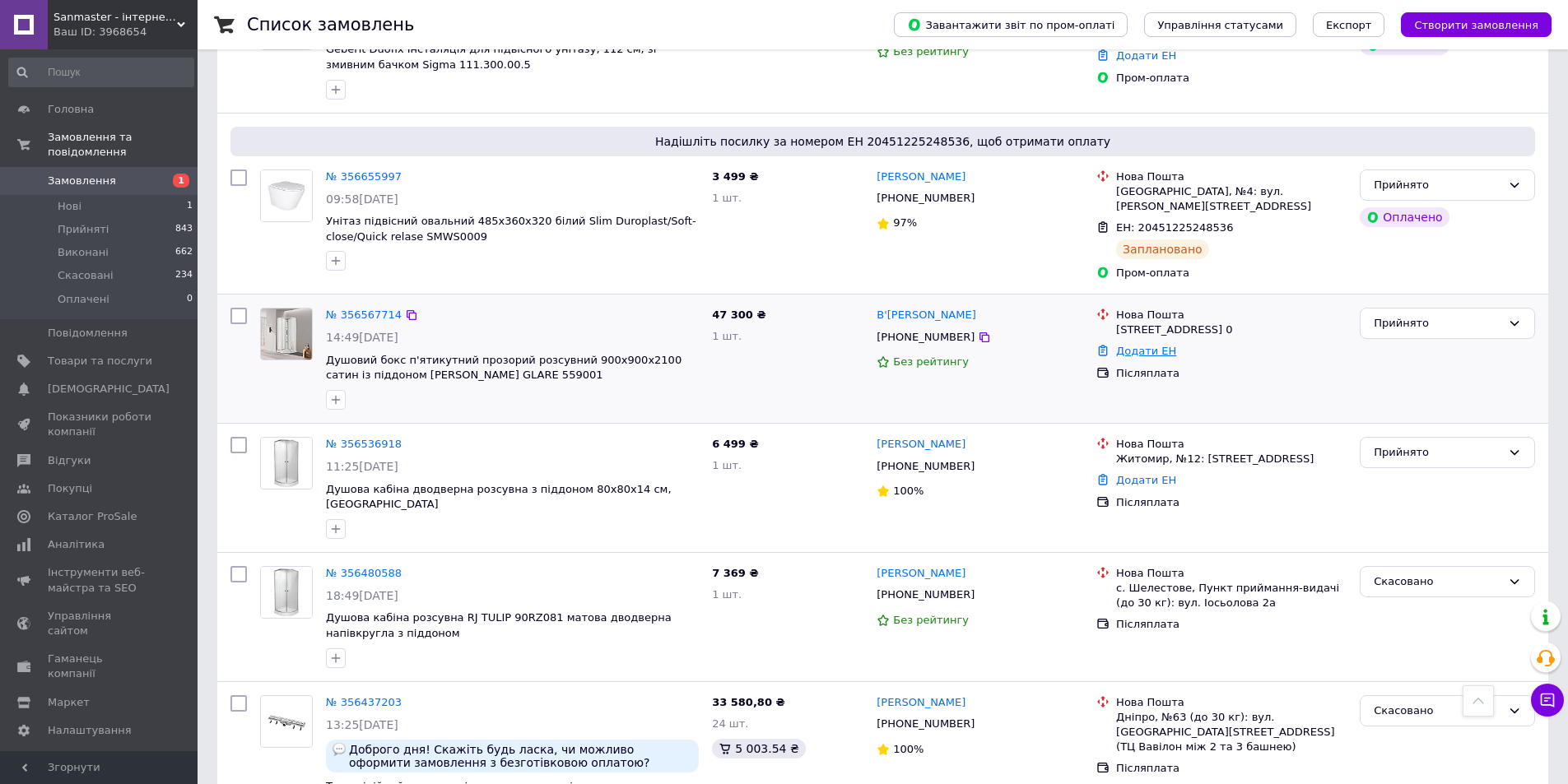
click at [1148, 345] on link "Додати ЕН" at bounding box center [1146, 351] width 60 height 12
click at [1041, 389] on input "Добавить ЕН" at bounding box center [1044, 391] width 221 height 33
paste input "59001432640123"
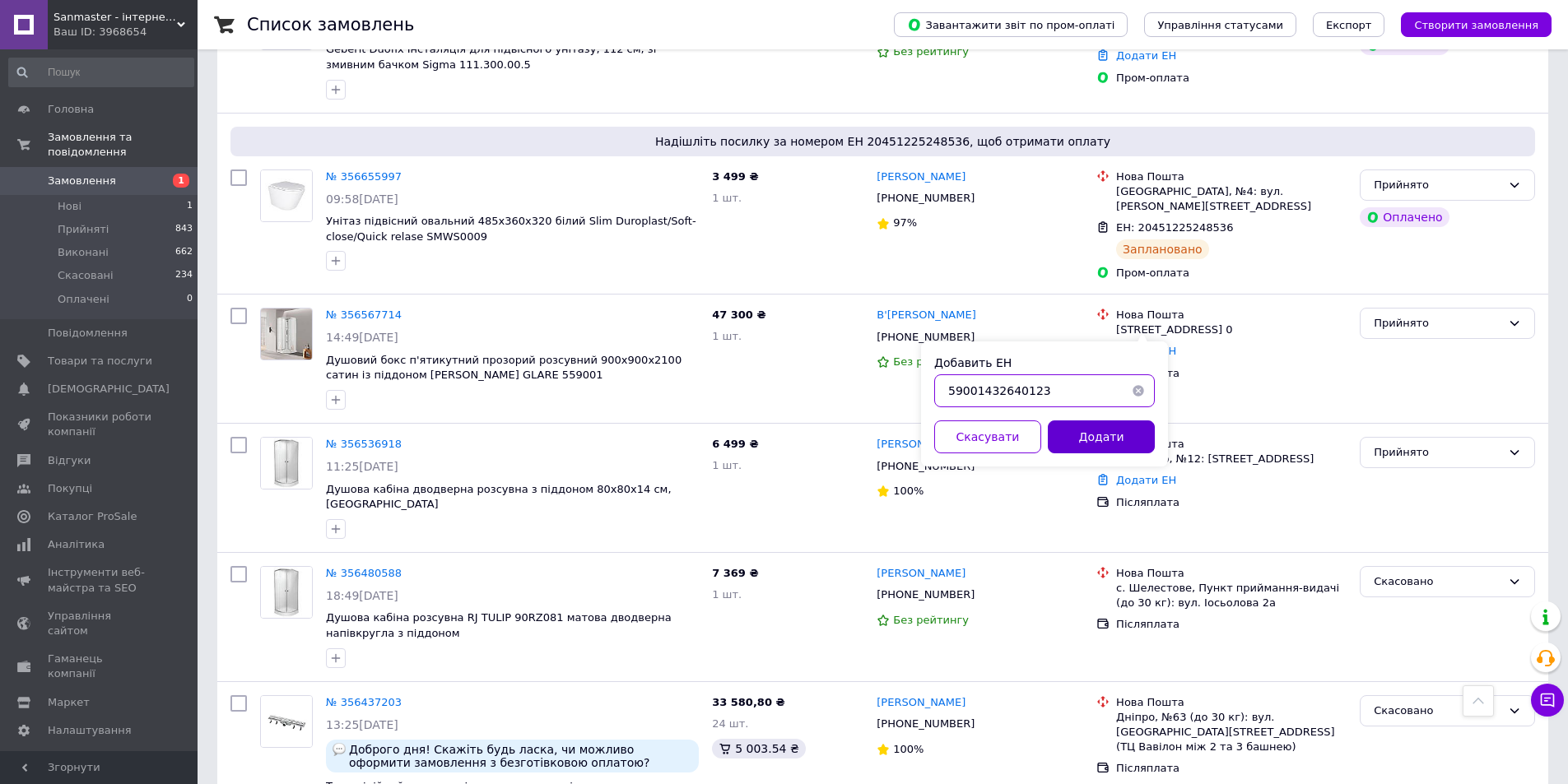
type input "59001432640123"
click at [1109, 436] on button "Додати" at bounding box center [1101, 437] width 107 height 33
click at [1018, 611] on div "Надія Хоменкова +380668427494 Без рейтингу" at bounding box center [980, 617] width 220 height 115
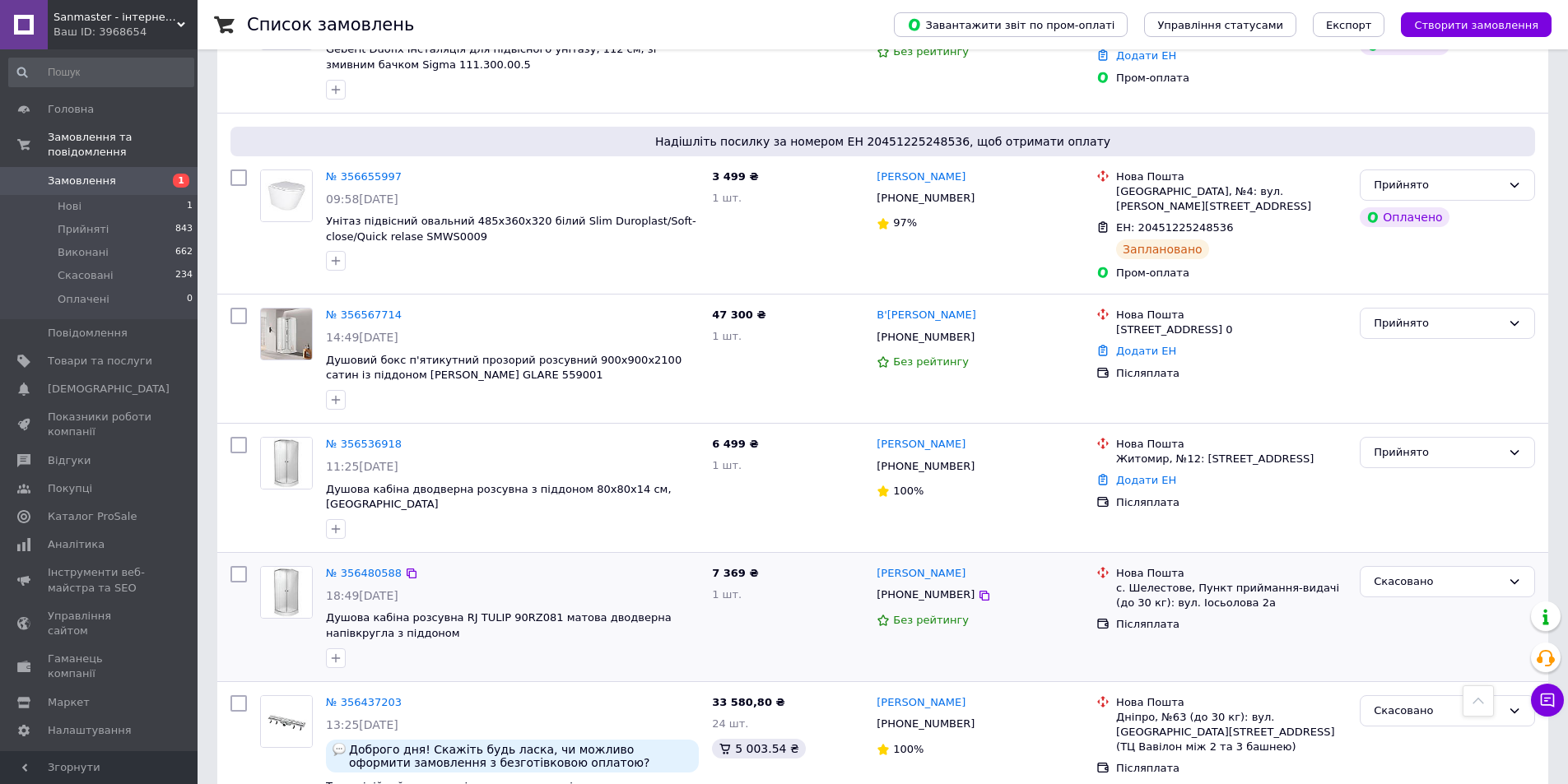
click at [1041, 628] on div "Надія Хоменкова +380668427494 Без рейтингу" at bounding box center [980, 617] width 220 height 115
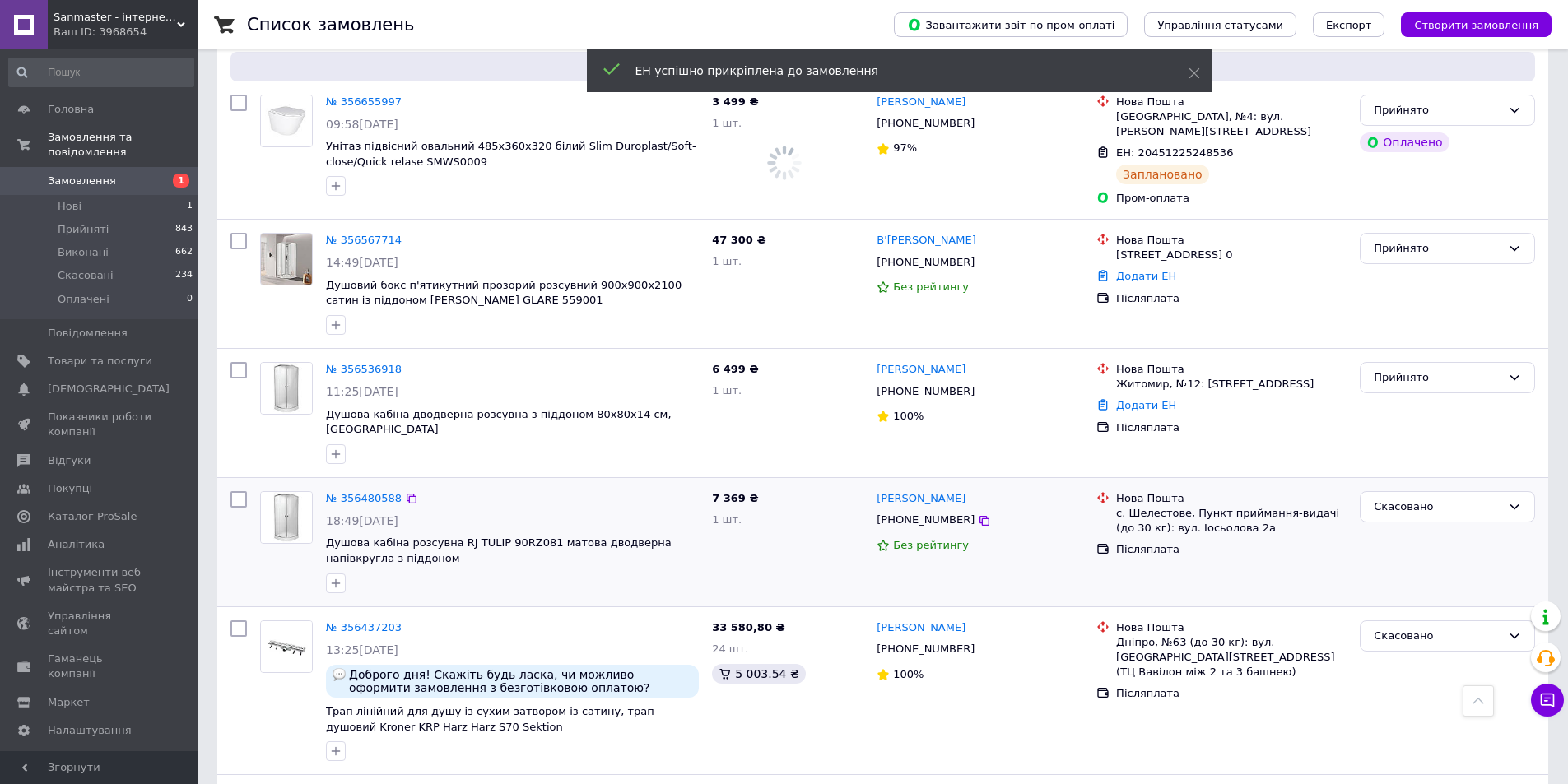
scroll to position [1152, 0]
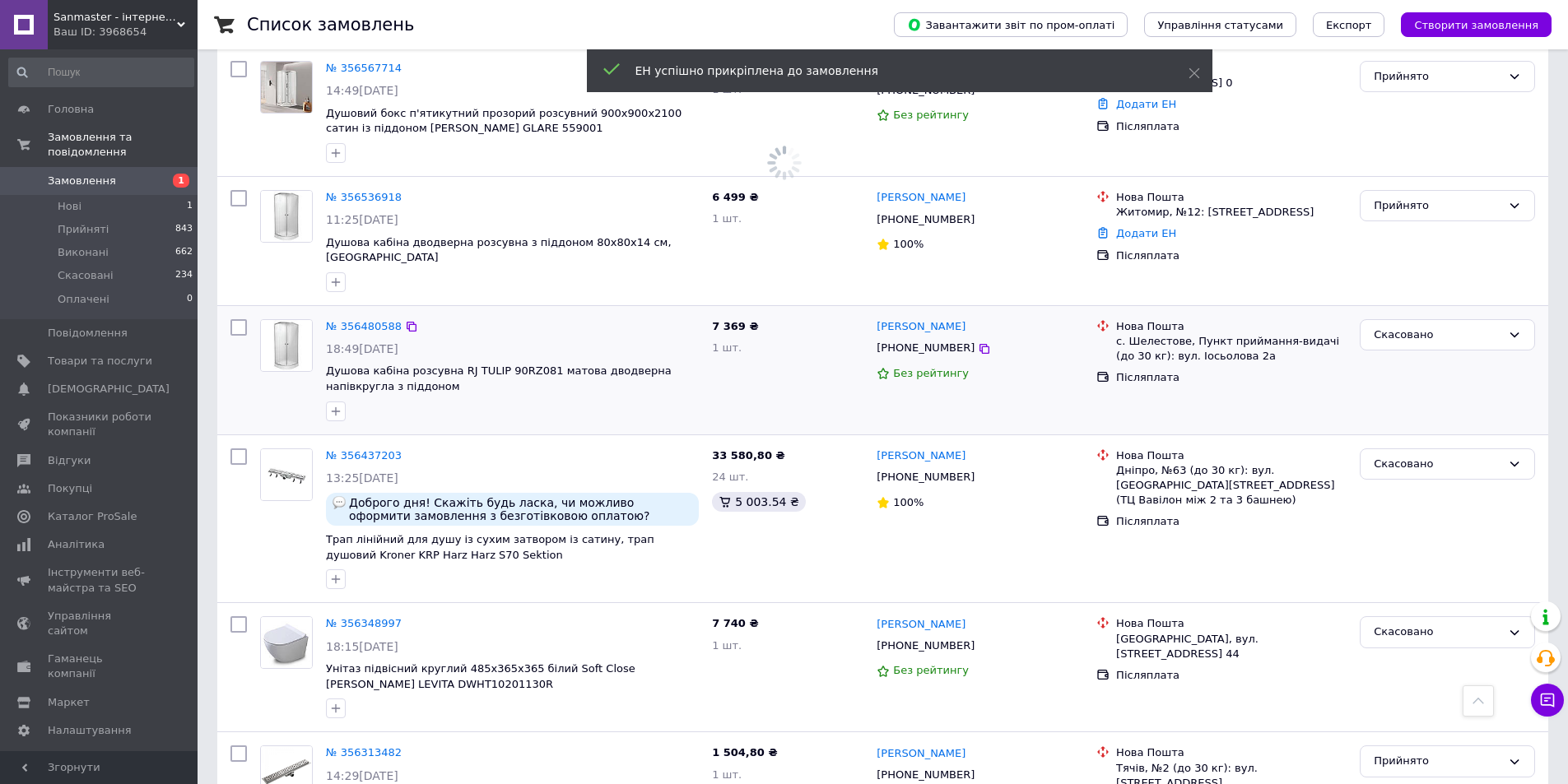
click at [1035, 364] on div "Надія Хоменкова +380668427494 Без рейтингу" at bounding box center [980, 370] width 220 height 115
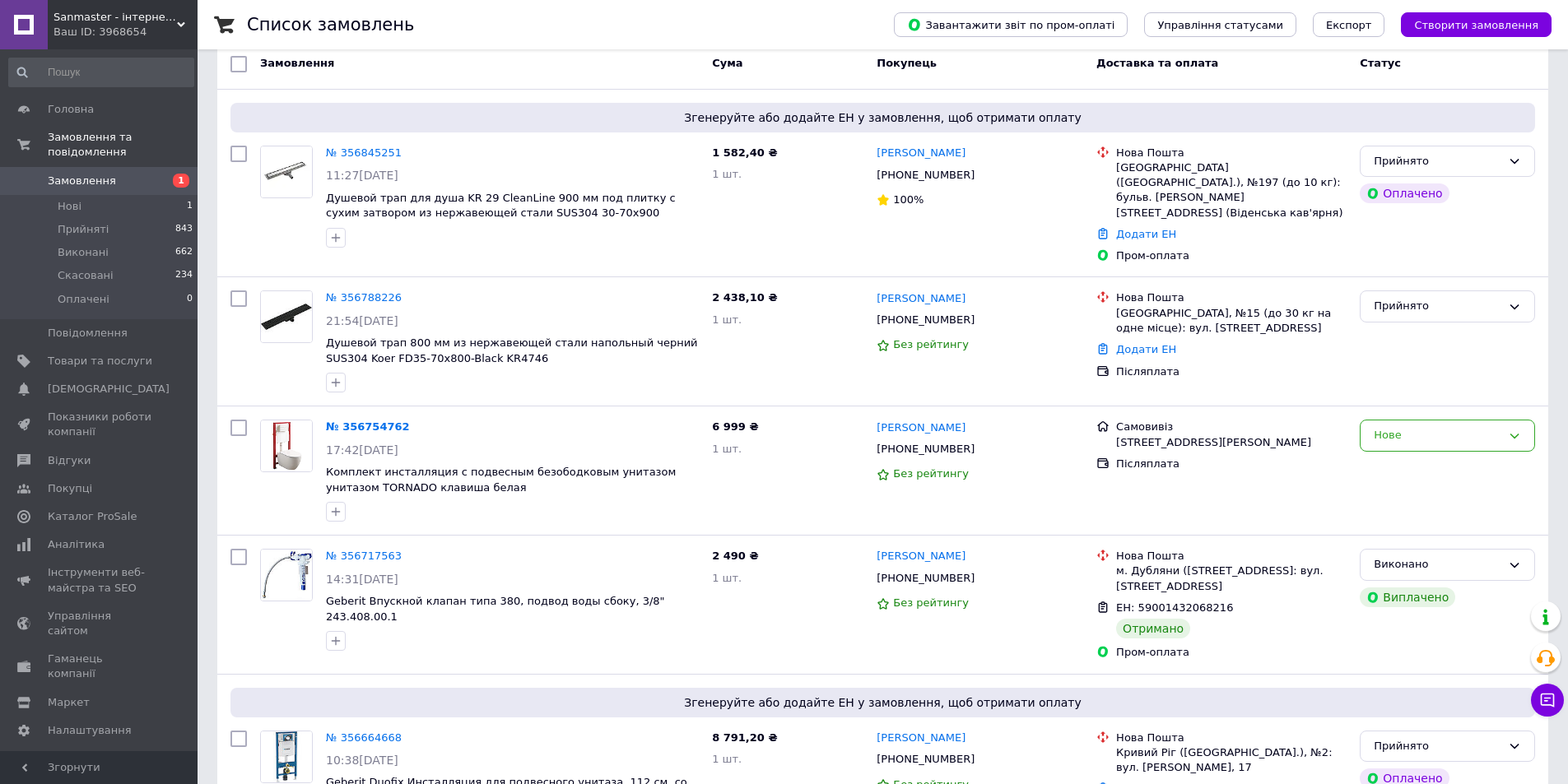
scroll to position [0, 0]
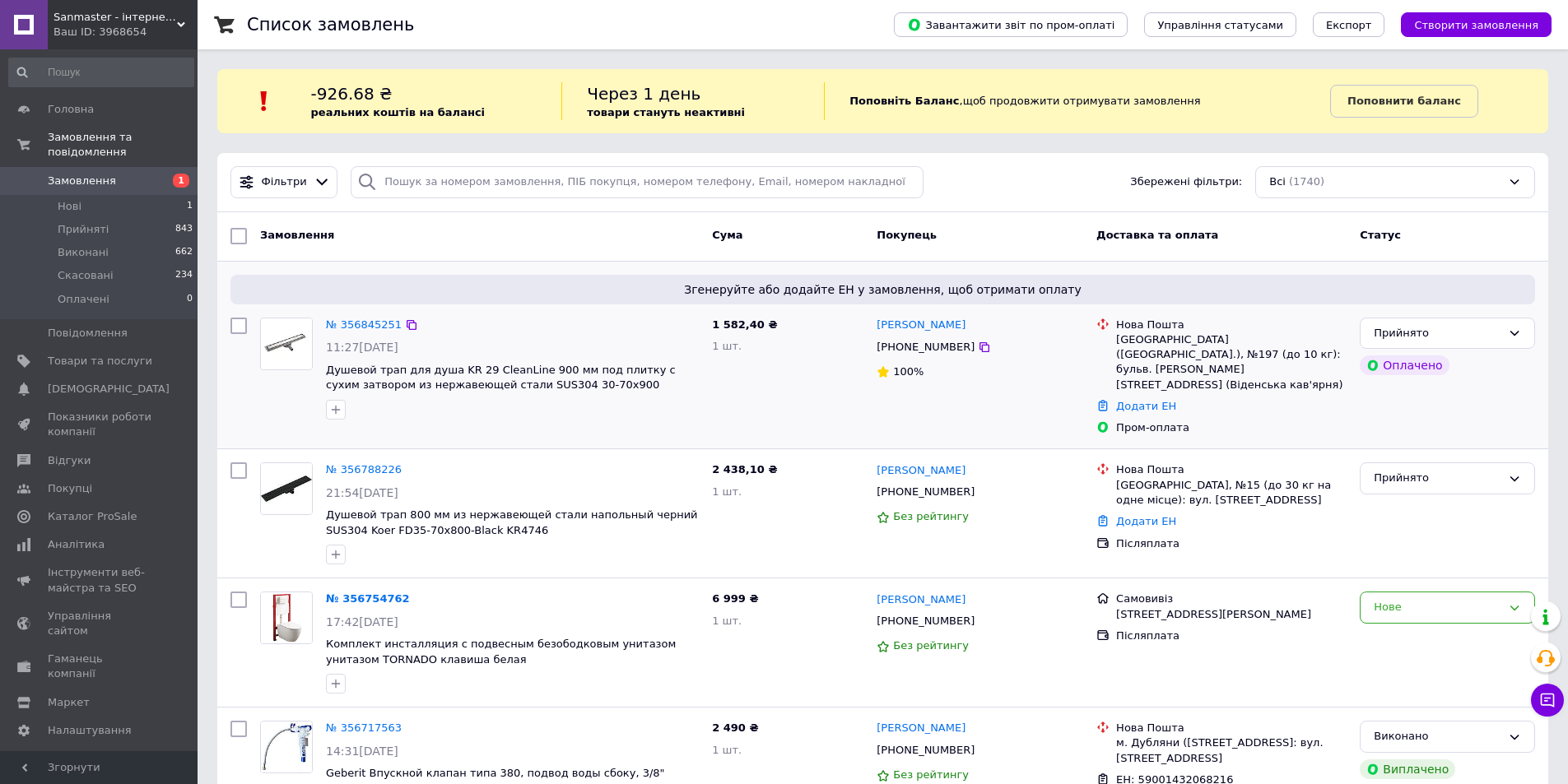
click at [1039, 393] on div "Ярослав Орловський +380505629886 100%" at bounding box center [980, 376] width 220 height 132
click at [1031, 449] on div "№ 356788226 21:54, 11.08.2025 Душевой трап 800 мм из нержавеющей стали напольны…" at bounding box center [883, 513] width 1331 height 128
drag, startPoint x: 1026, startPoint y: 395, endPoint x: 1037, endPoint y: 436, distance: 42.4
click at [1026, 397] on div "Ярослав Орловський +380505629886 100%" at bounding box center [980, 376] width 220 height 132
click at [1037, 449] on div "№ 356788226 21:54, 11.08.2025 Душевой трап 800 мм из нержавеющей стали напольны…" at bounding box center [883, 513] width 1331 height 128
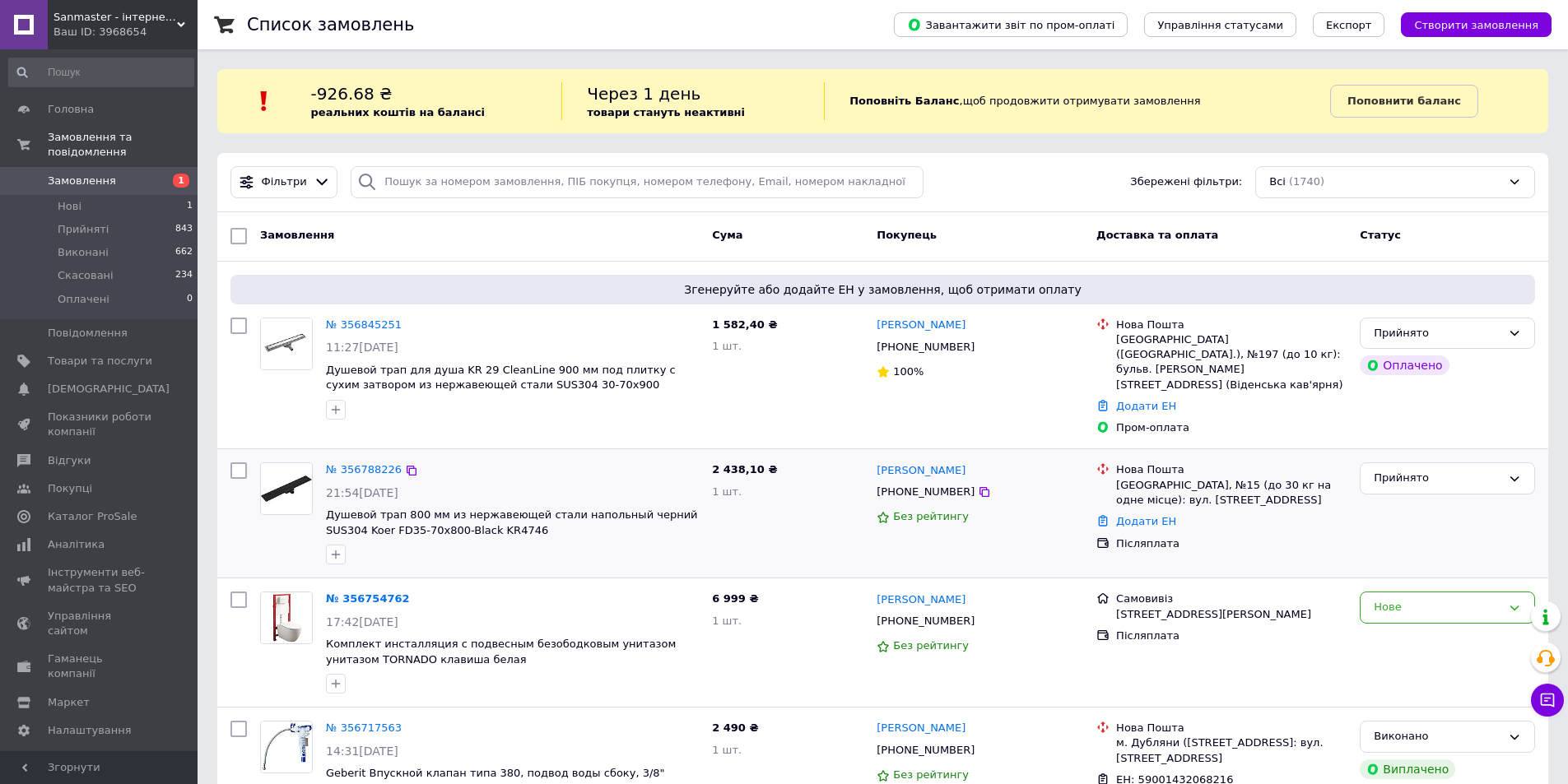
drag, startPoint x: 1033, startPoint y: 385, endPoint x: 1028, endPoint y: 461, distance: 76.2
click at [1033, 406] on div "Ярослав Орловський +380505629886 100%" at bounding box center [980, 376] width 220 height 132
click at [1026, 483] on div "[PHONE_NUMBER]" at bounding box center [979, 492] width 210 height 18
click at [1023, 406] on div "Ярослав Орловський +380505629886 100%" at bounding box center [980, 376] width 220 height 132
drag, startPoint x: 1033, startPoint y: 478, endPoint x: 1033, endPoint y: 462, distance: 16.0
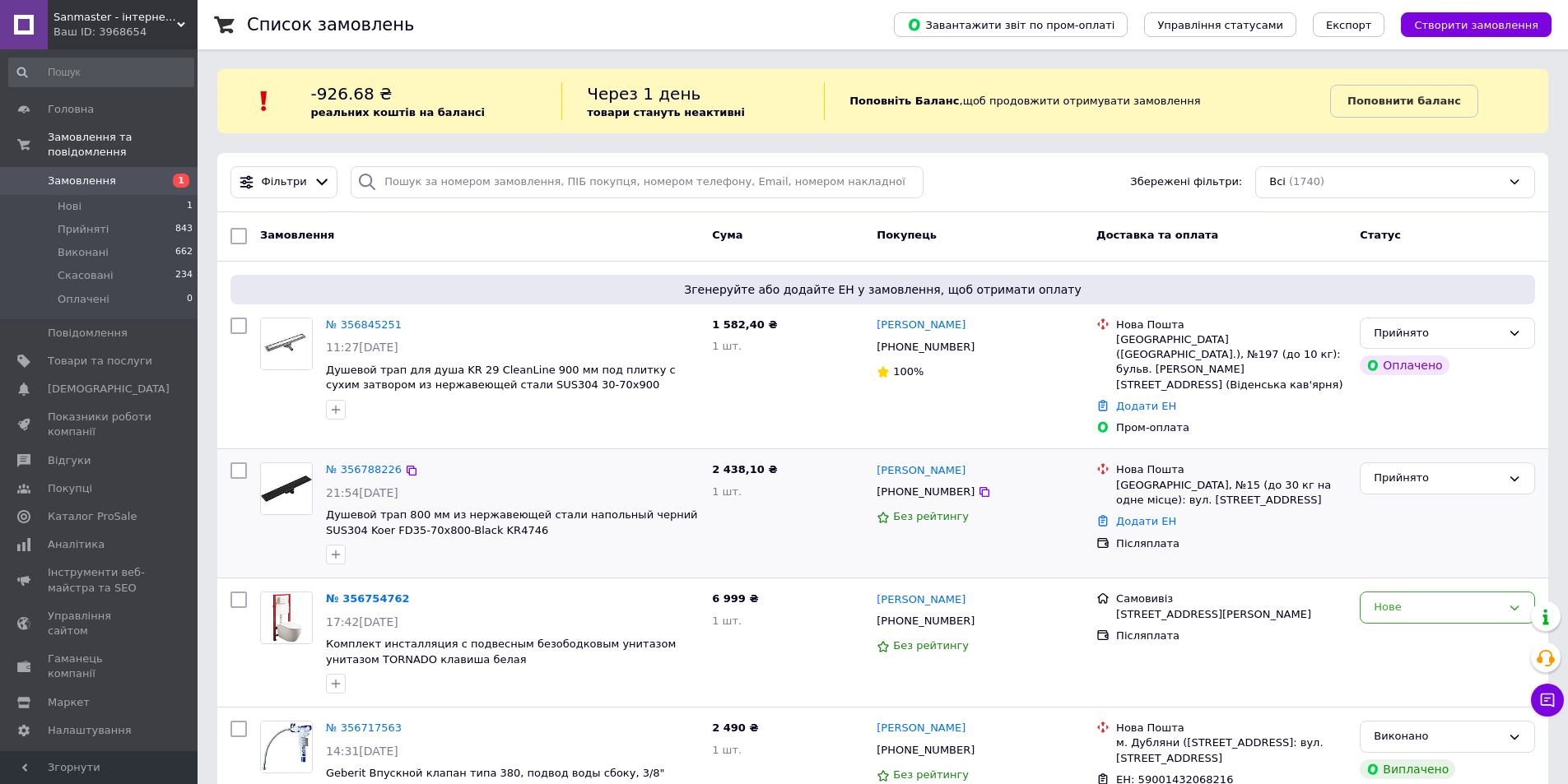
click at [1033, 462] on div "Іван Савчук +380983626435 Без рейтингу" at bounding box center [980, 513] width 220 height 115
drag, startPoint x: 1035, startPoint y: 400, endPoint x: 1038, endPoint y: 430, distance: 30.1
click at [1037, 421] on div "Ярослав Орловський +380505629886 100%" at bounding box center [980, 376] width 220 height 132
drag, startPoint x: 1041, startPoint y: 470, endPoint x: 1040, endPoint y: 427, distance: 43.0
click at [1040, 455] on div "Іван Савчук +380983626435 Без рейтингу" at bounding box center [980, 513] width 220 height 115
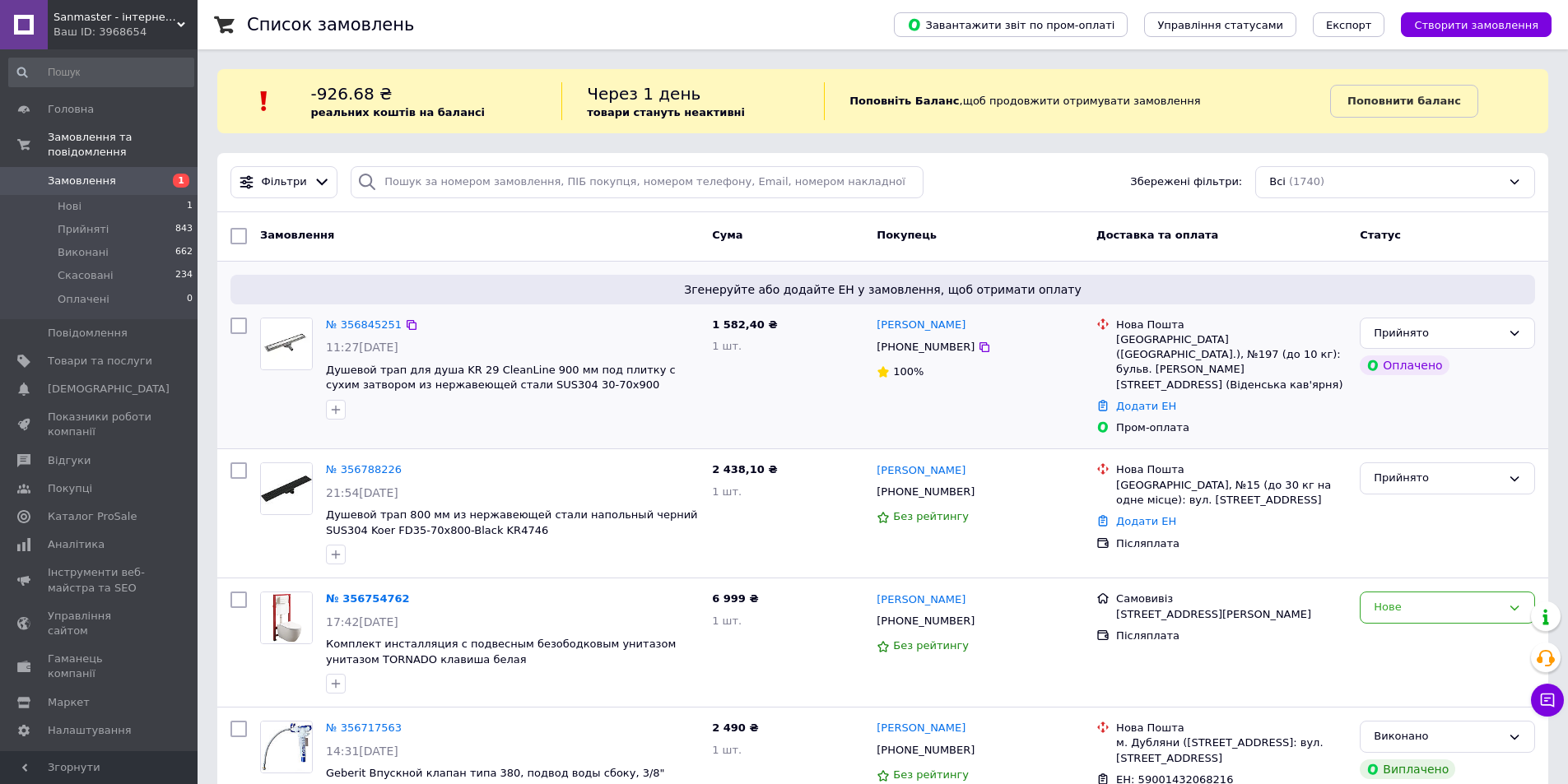
drag, startPoint x: 1039, startPoint y: 392, endPoint x: 1044, endPoint y: 430, distance: 38.3
click at [1039, 408] on div "Ярослав Орловський +380505629886 100%" at bounding box center [980, 376] width 220 height 132
drag, startPoint x: 1048, startPoint y: 460, endPoint x: 1045, endPoint y: 438, distance: 22.2
click at [1046, 461] on div "[PERSON_NAME]" at bounding box center [979, 470] width 210 height 19
click at [1045, 405] on div "Ярослав Орловський +380505629886 100%" at bounding box center [980, 376] width 220 height 132
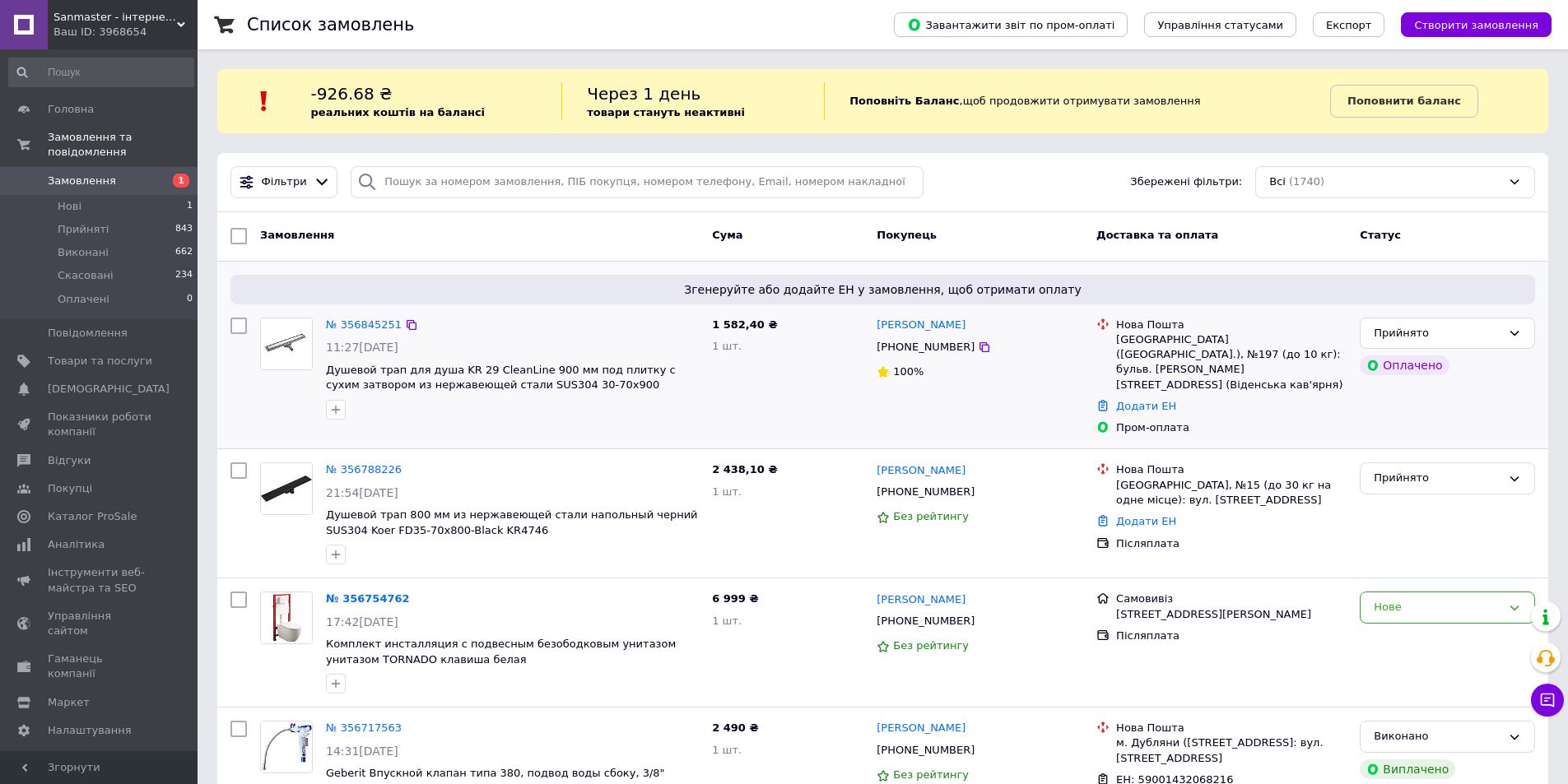
click at [1047, 398] on div "Ярослав Орловський +380505629886 100%" at bounding box center [980, 376] width 220 height 132
click at [1052, 372] on div "100%" at bounding box center [979, 372] width 207 height 16
click at [1047, 372] on div "100%" at bounding box center [979, 372] width 207 height 16
click at [801, 388] on div "1 582,40 ₴ 1 шт." at bounding box center [788, 376] width 165 height 132
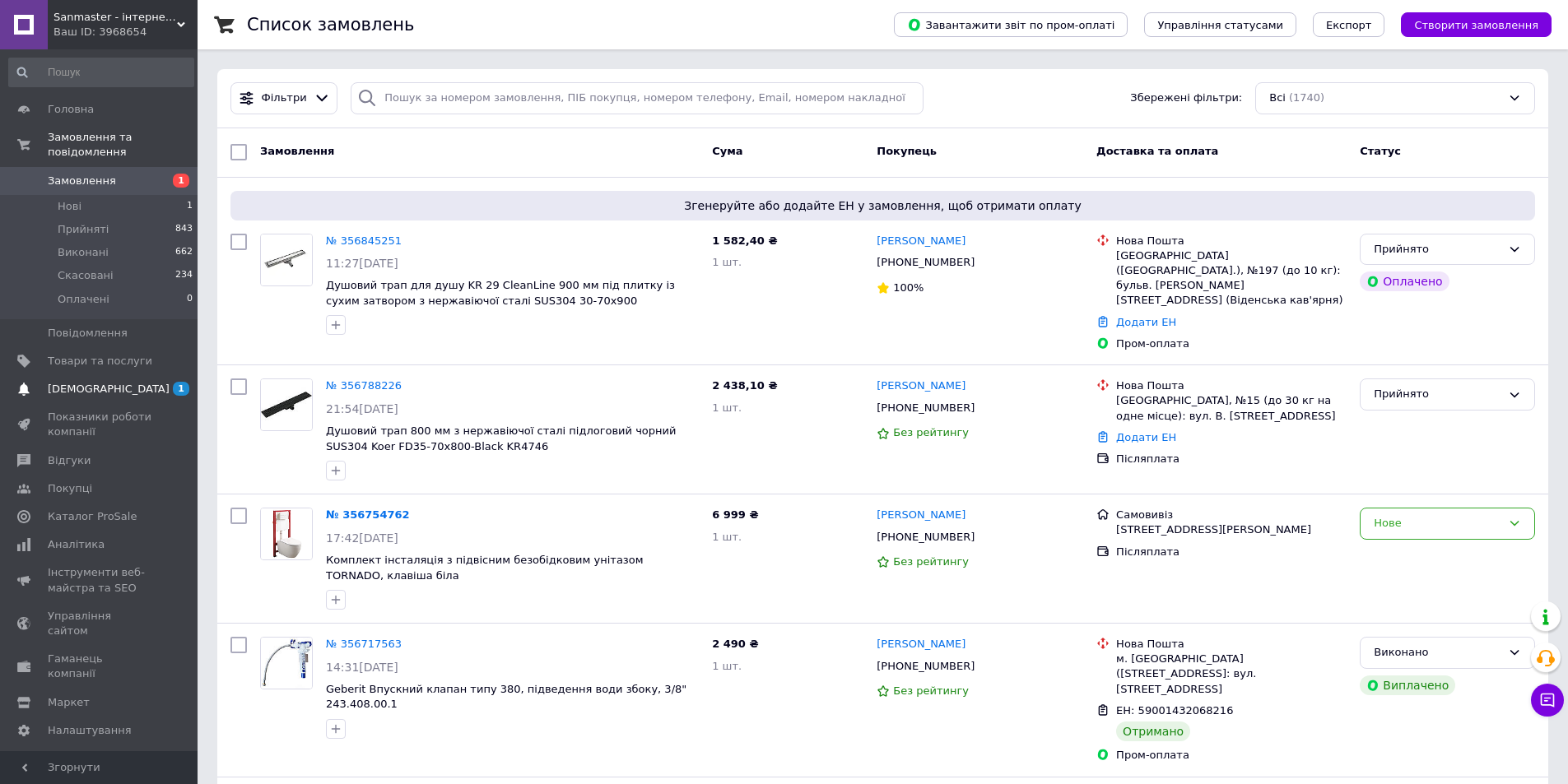
click at [120, 382] on span "[DEMOGRAPHIC_DATA]" at bounding box center [100, 389] width 105 height 15
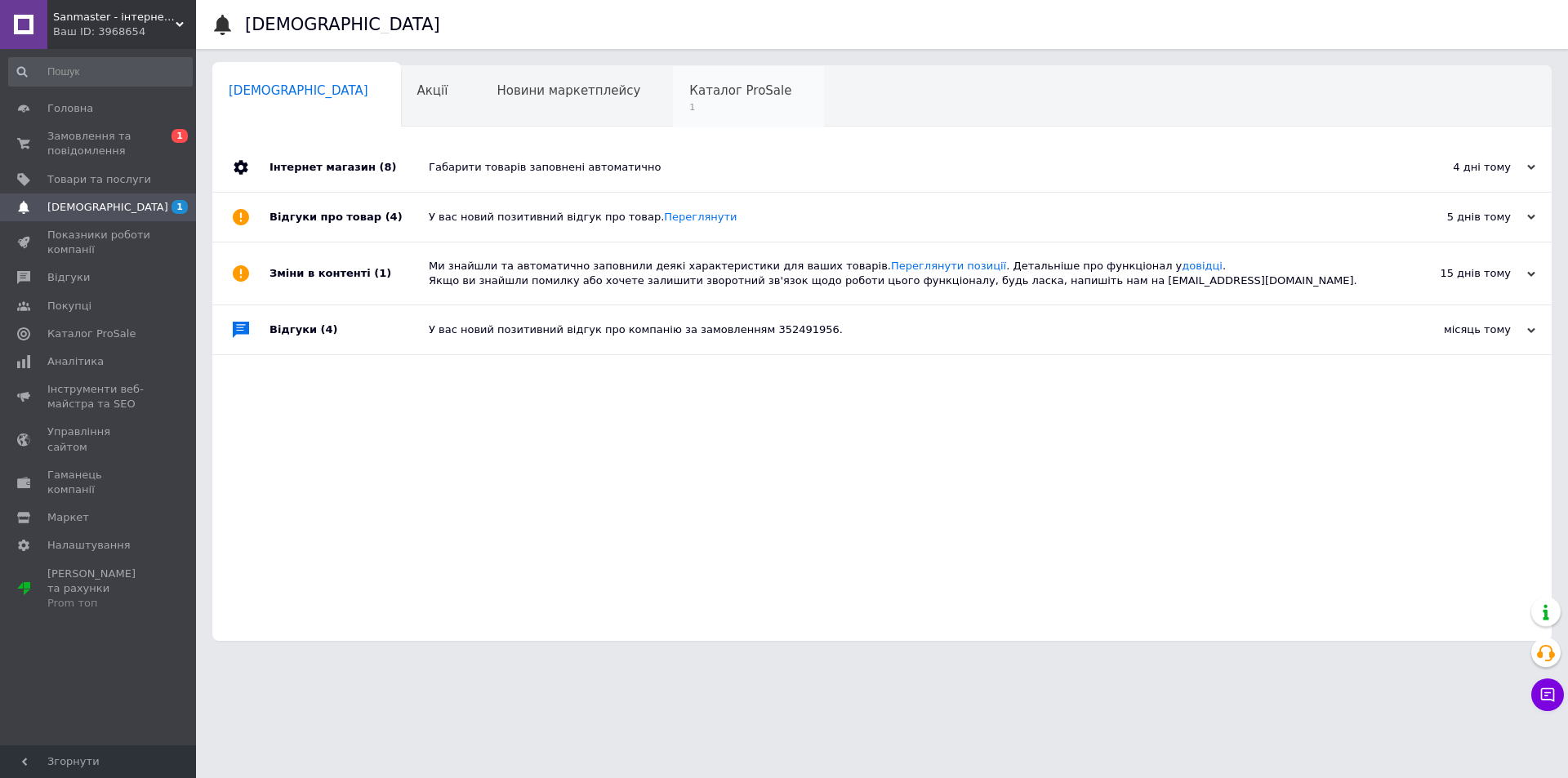
click at [689, 86] on span "Каталог ProSale" at bounding box center [740, 91] width 102 height 15
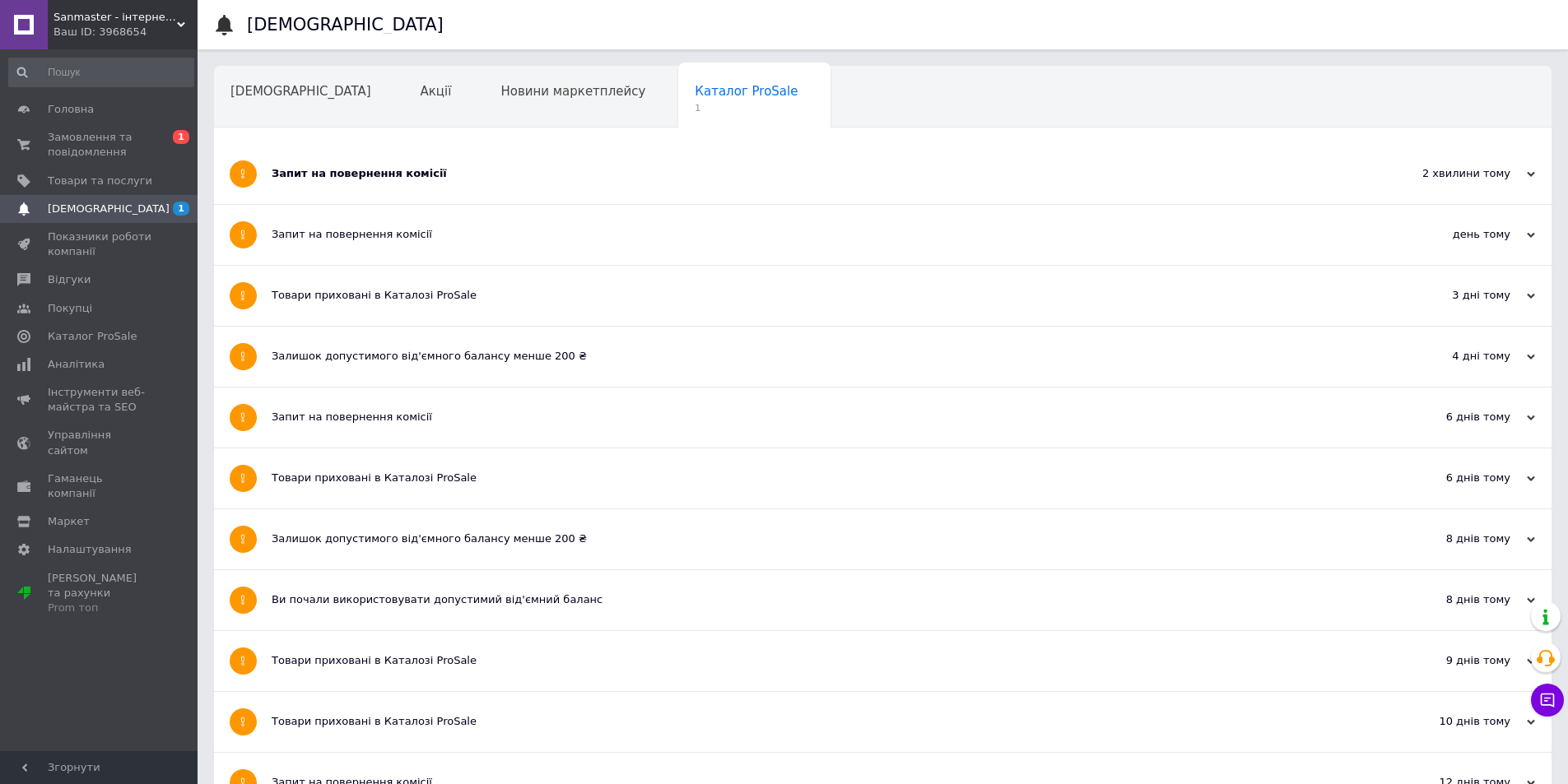
click at [490, 179] on div "Запит на повернення комісії" at bounding box center [821, 174] width 1099 height 15
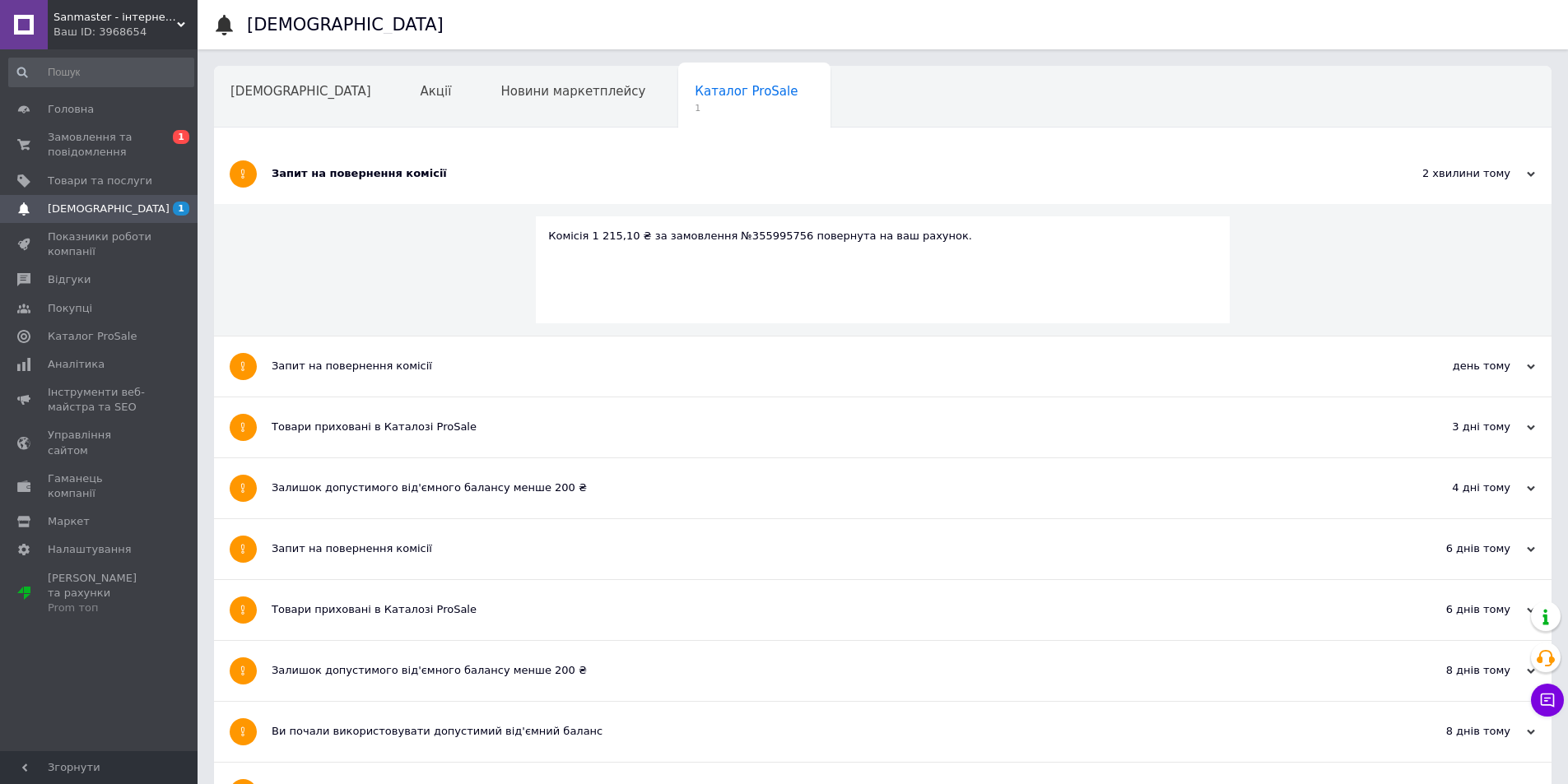
click at [286, 255] on div "Комісія 1 215,10 ₴ за замовлення №355995756 повернута на ваш рахунок." at bounding box center [882, 270] width 1338 height 133
click at [95, 234] on span "Показники роботи компанії" at bounding box center [100, 244] width 105 height 29
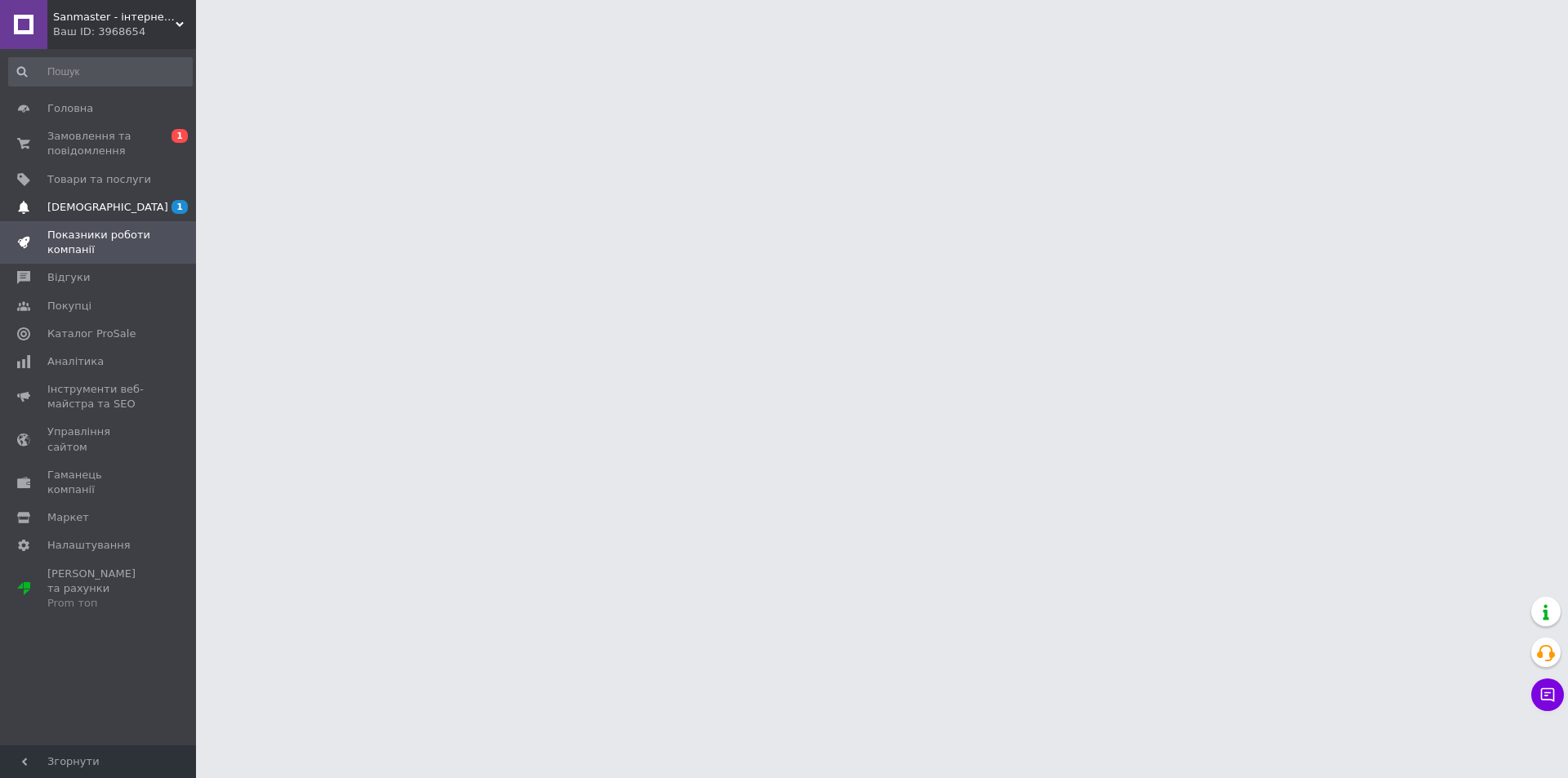
click at [93, 207] on span "[DEMOGRAPHIC_DATA]" at bounding box center [107, 207] width 120 height 15
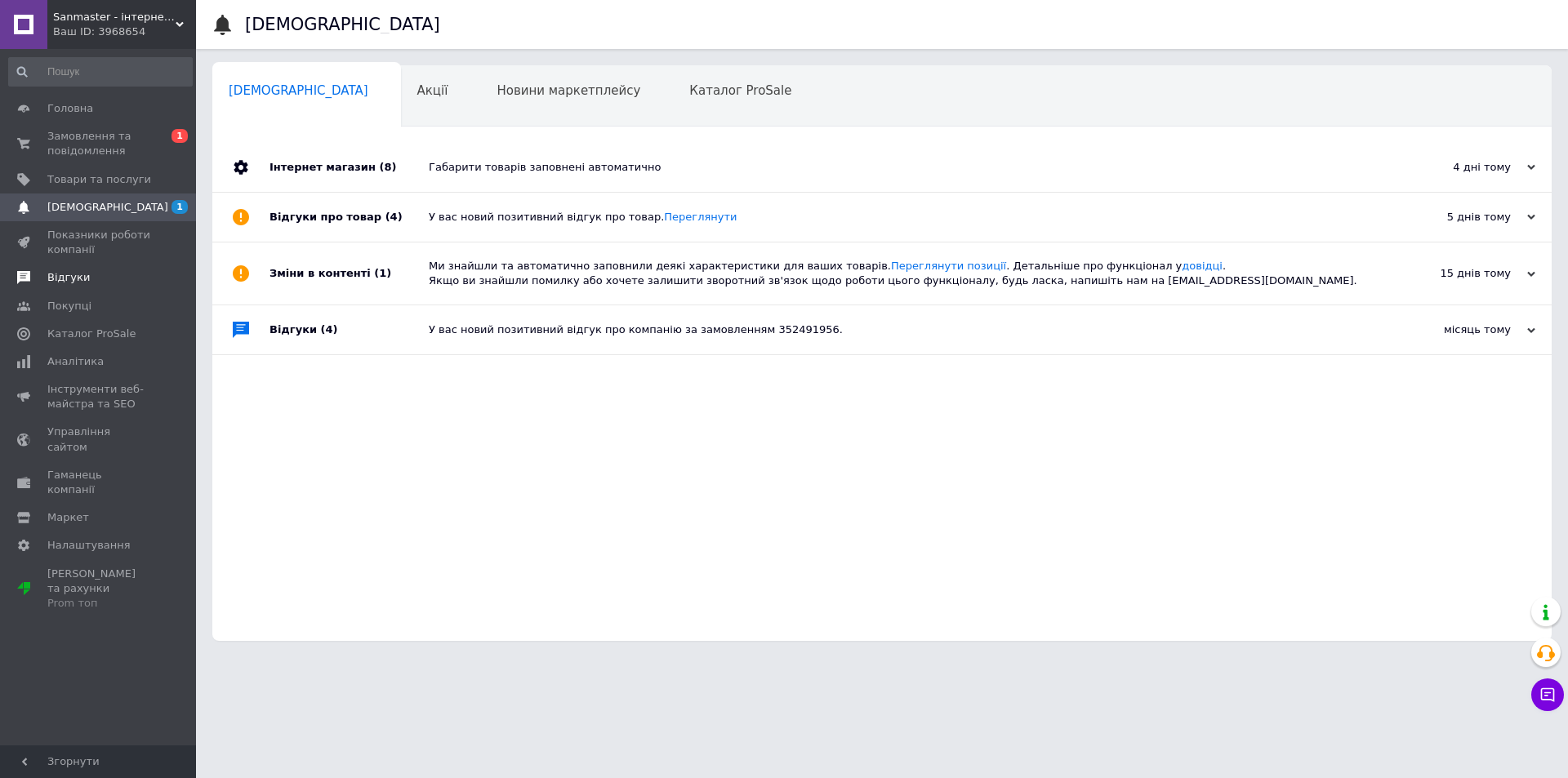
drag, startPoint x: 476, startPoint y: 520, endPoint x: 179, endPoint y: 280, distance: 381.8
click at [466, 509] on div "Інтернет магазин (8) Габарити товарів заповнені автоматично 4 дні тому [DATE] В…" at bounding box center [881, 392] width 1339 height 498
click at [125, 177] on span "Товари та послуги" at bounding box center [99, 179] width 104 height 15
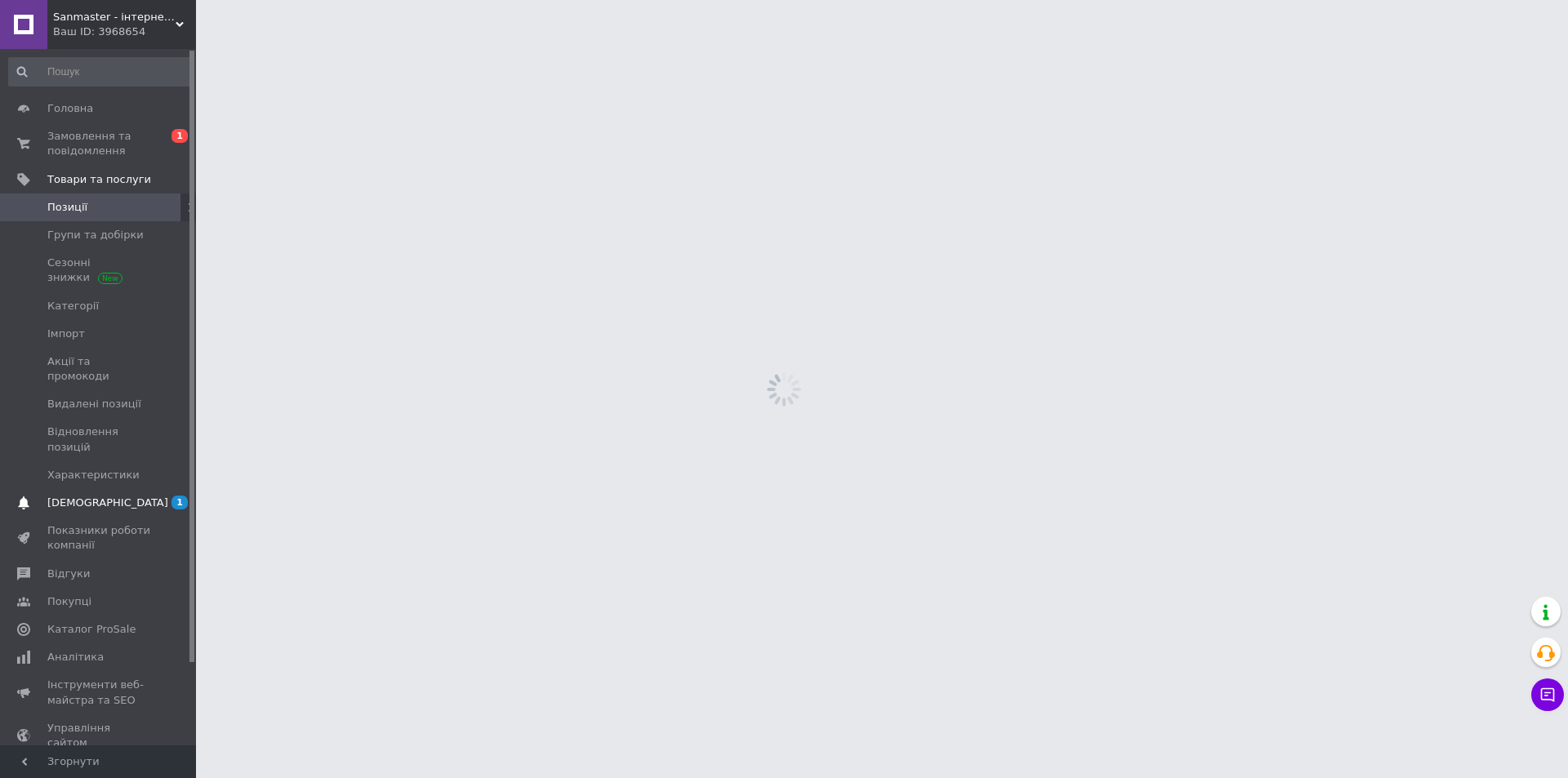
click at [89, 496] on span "[DEMOGRAPHIC_DATA]" at bounding box center [107, 503] width 120 height 15
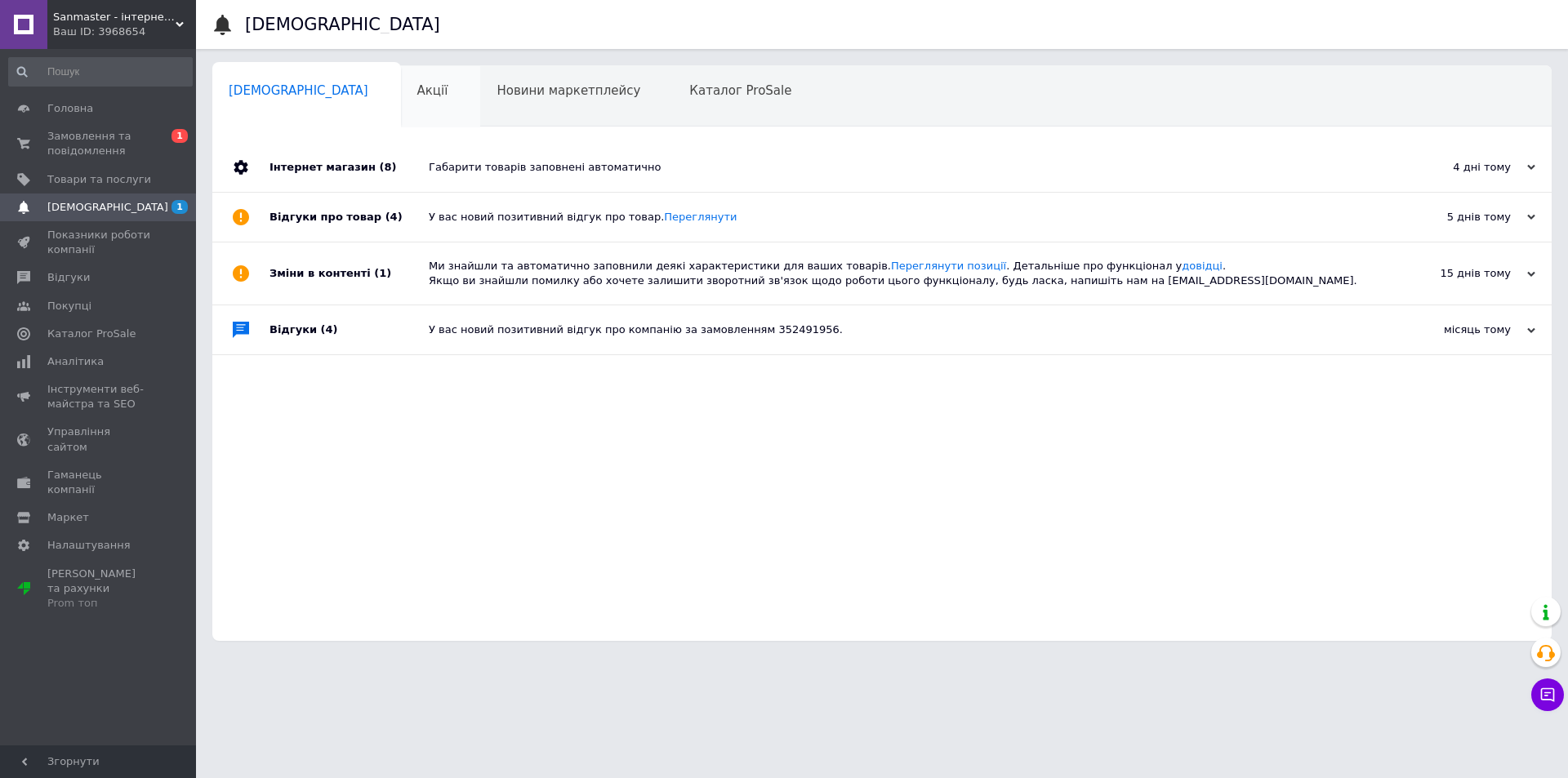
click at [401, 73] on div "Акції 0" at bounding box center [441, 97] width 80 height 62
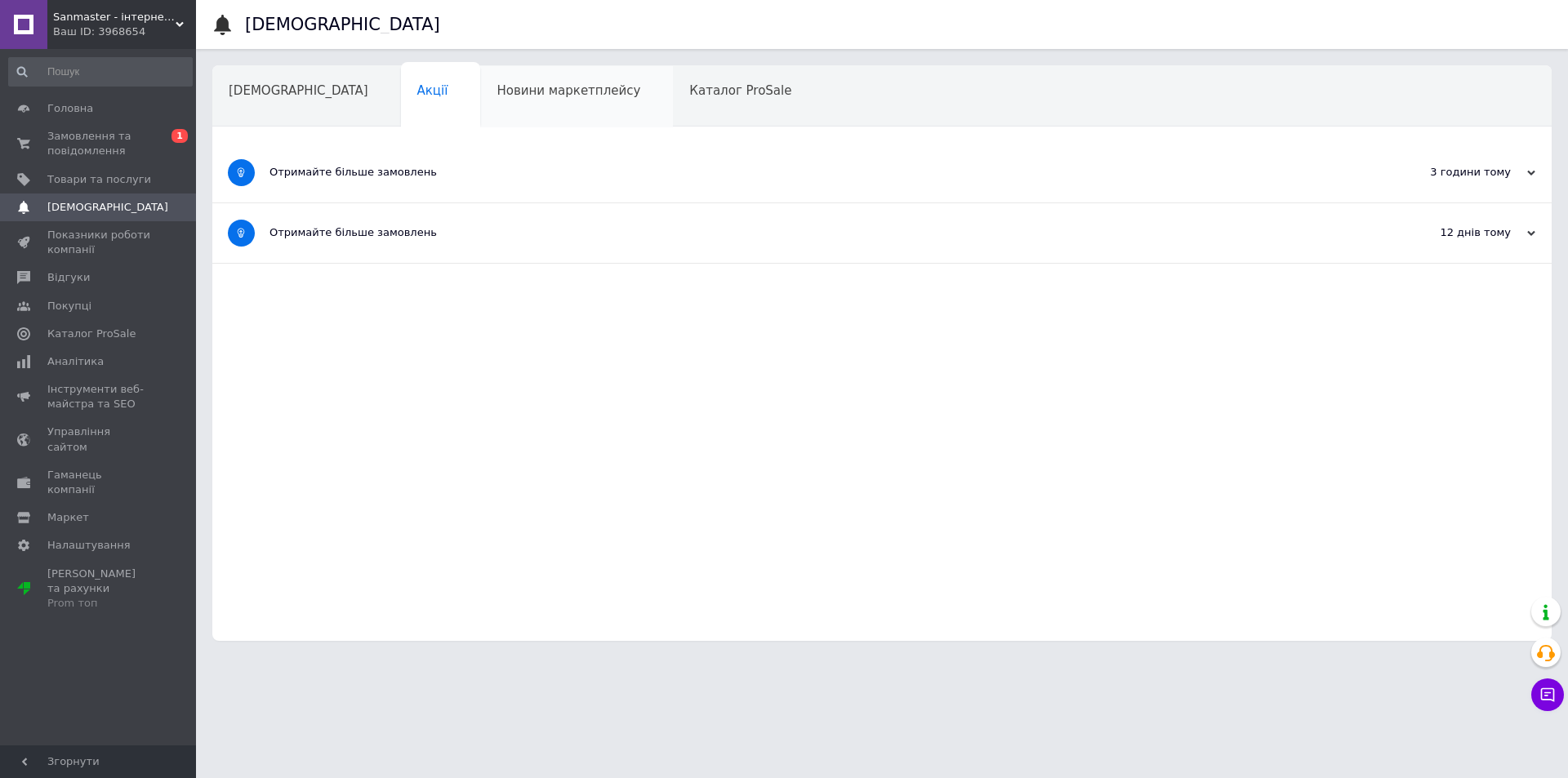
click at [480, 99] on div "Новини маркетплейсу" at bounding box center [576, 97] width 193 height 62
click at [696, 84] on div "Каталог ProSale" at bounding box center [748, 97] width 151 height 62
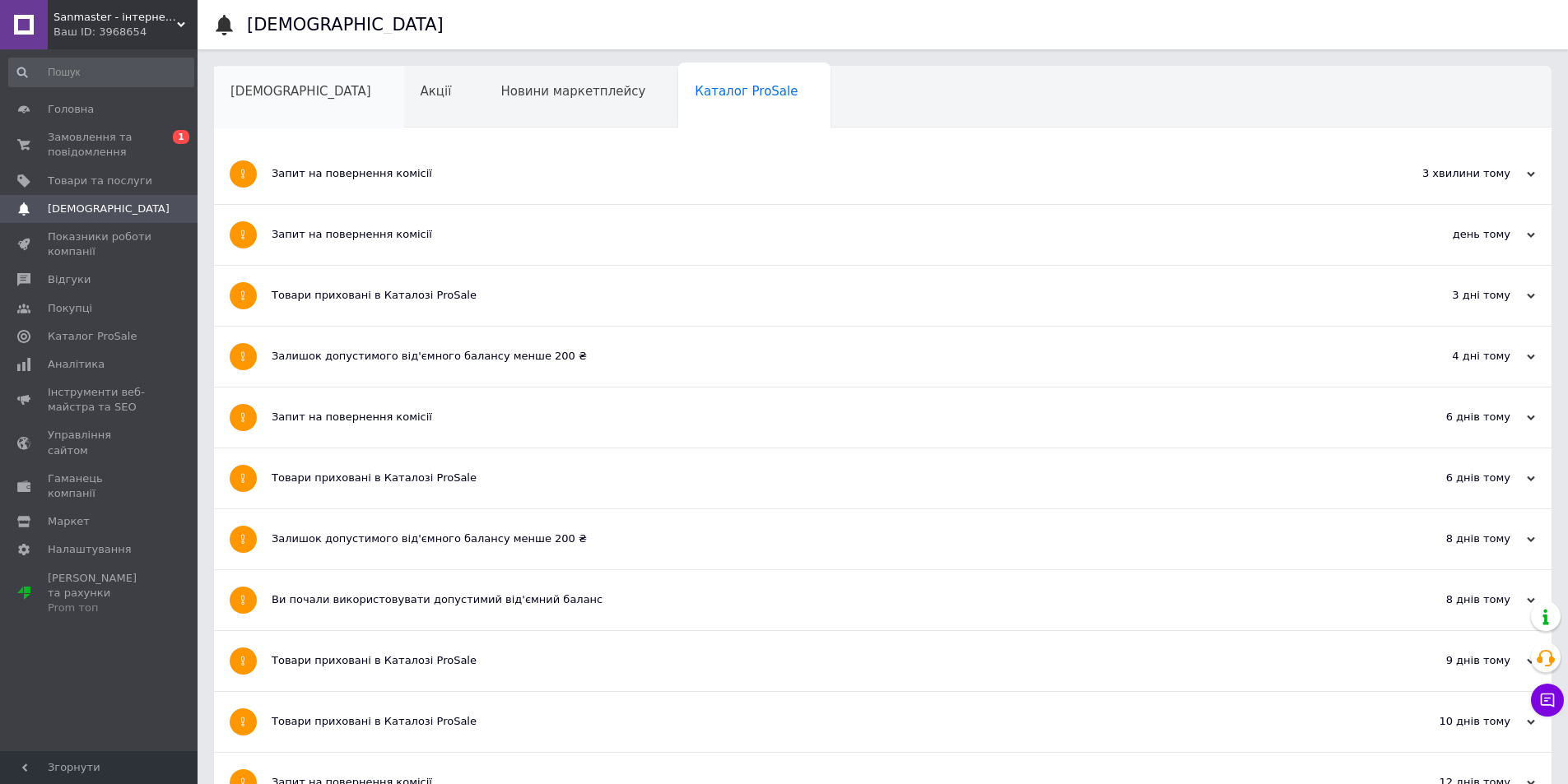
click at [280, 79] on div "[DEMOGRAPHIC_DATA]" at bounding box center [308, 97] width 191 height 63
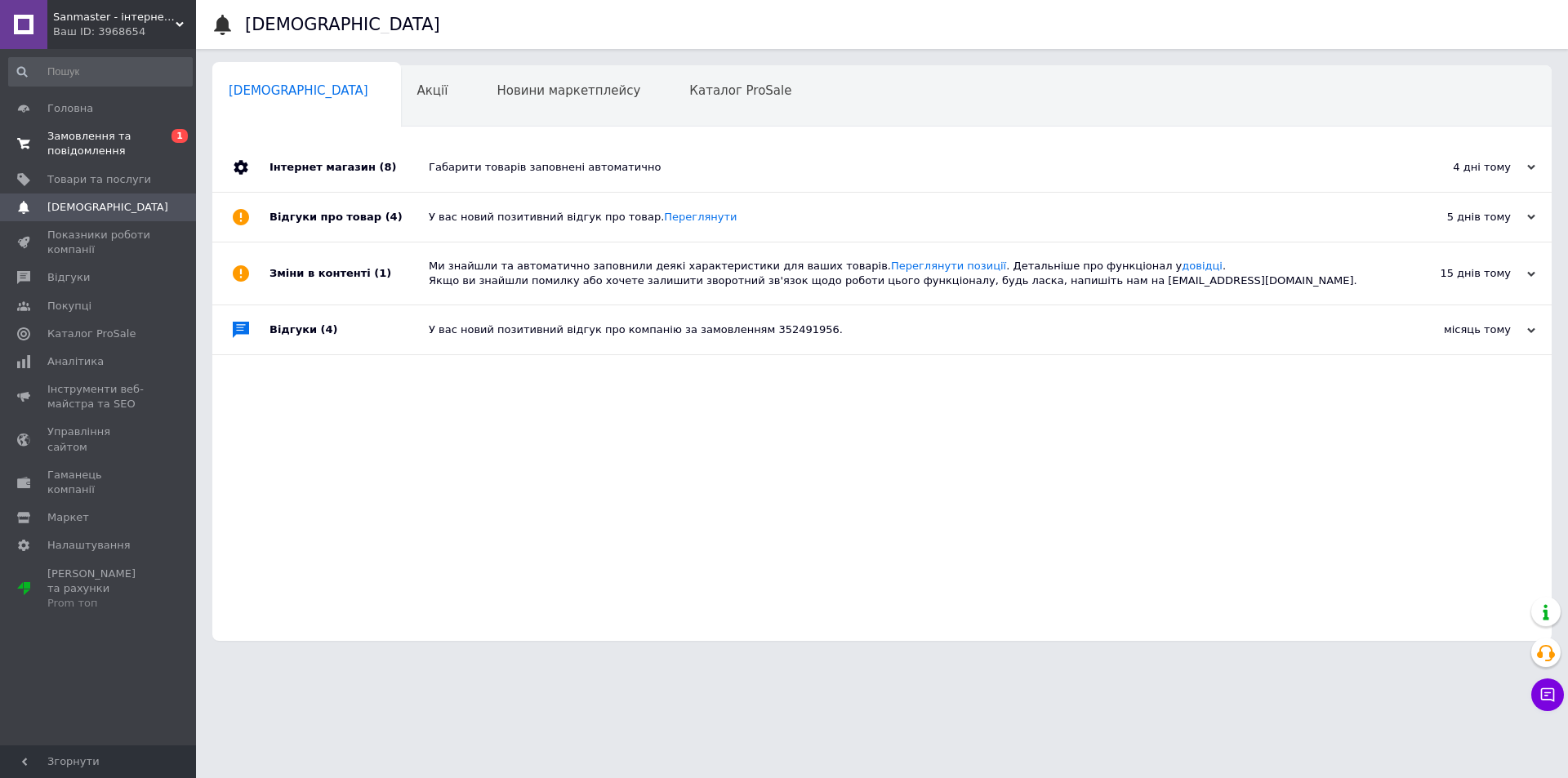
click at [84, 153] on span "Замовлення та повідомлення" at bounding box center [99, 143] width 104 height 29
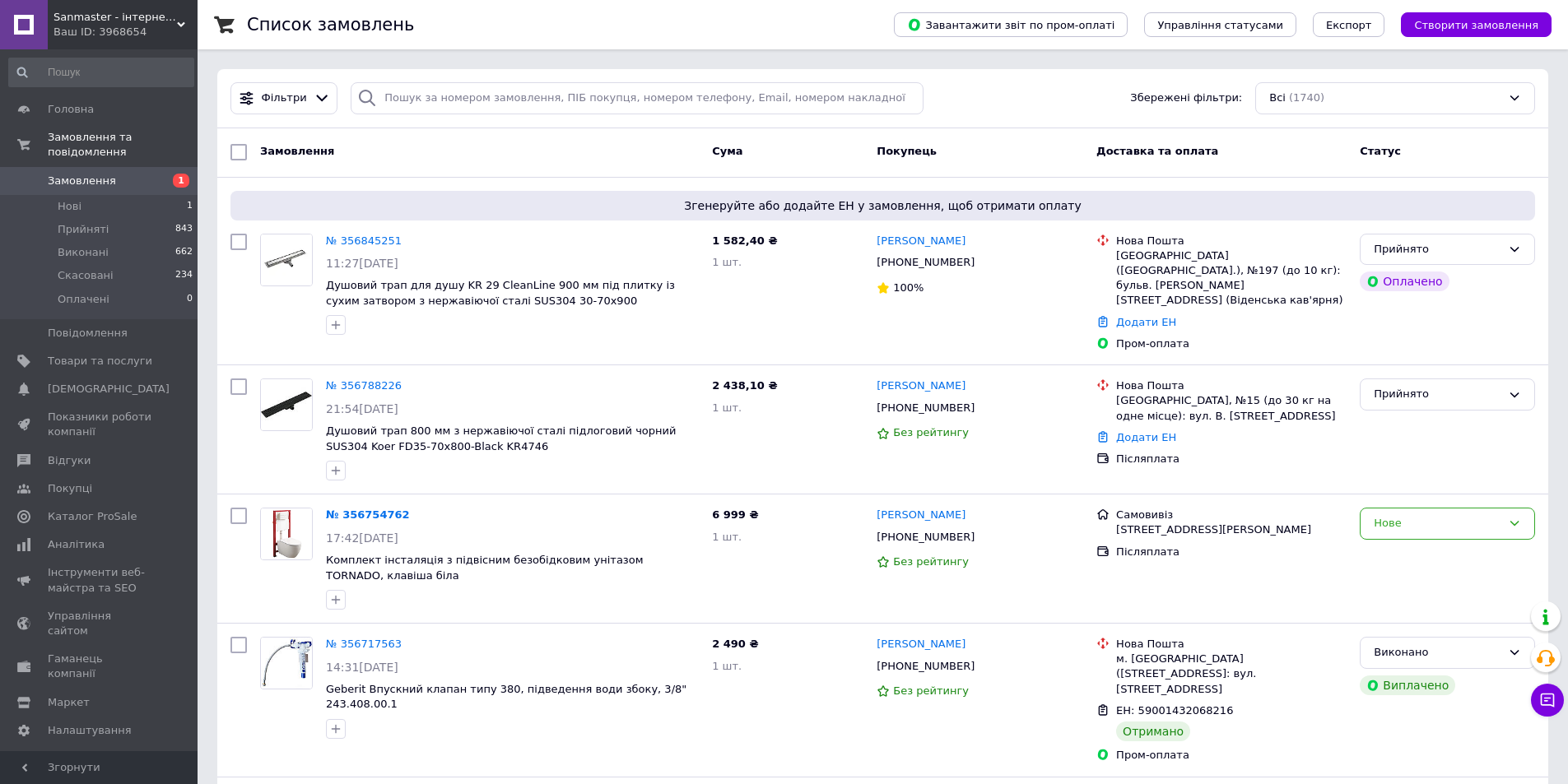
click at [640, 144] on div "Замовлення" at bounding box center [480, 151] width 452 height 29
